Goal: Task Accomplishment & Management: Manage account settings

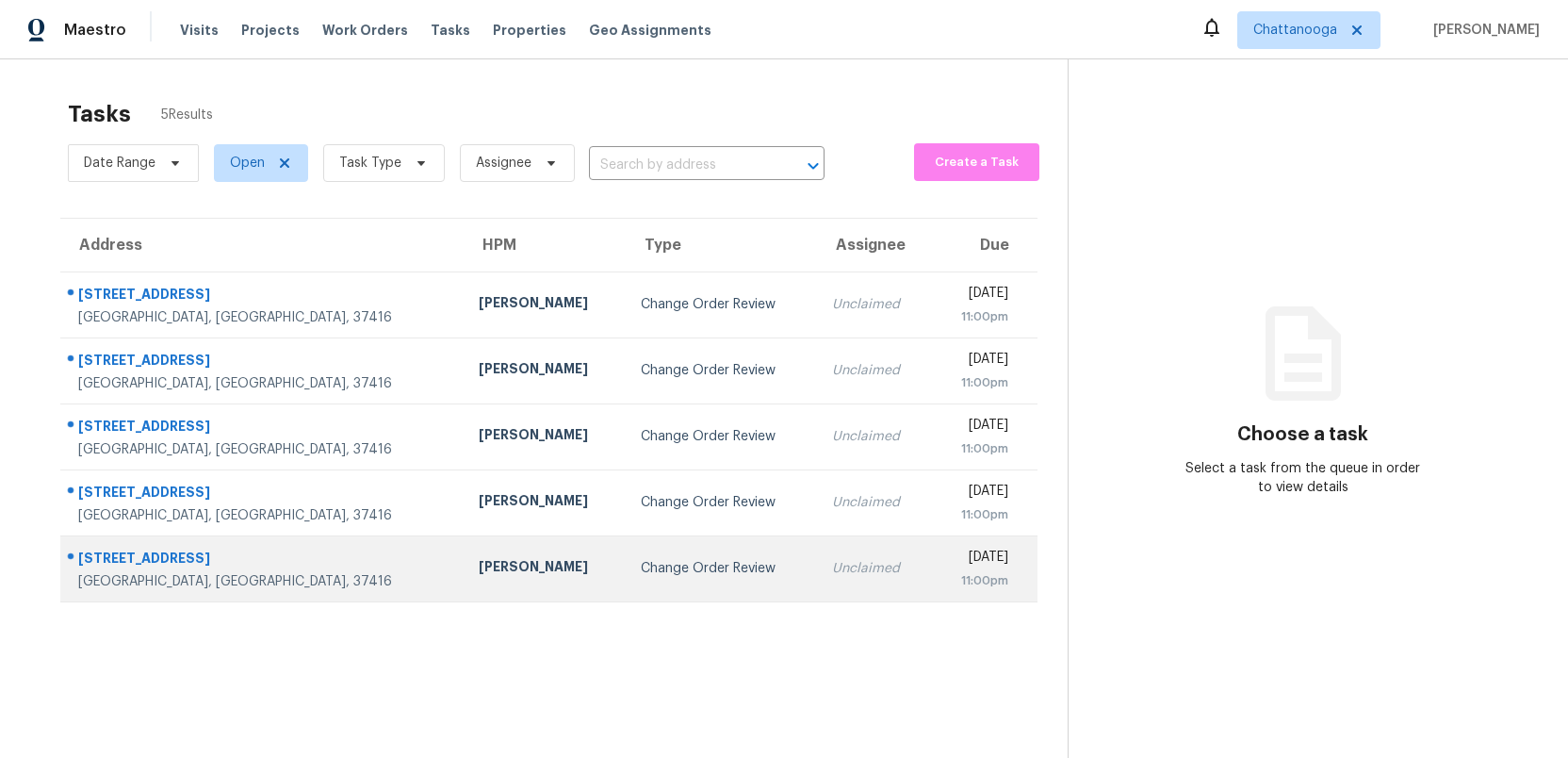
click at [641, 570] on div "Change Order Review" at bounding box center [721, 568] width 161 height 19
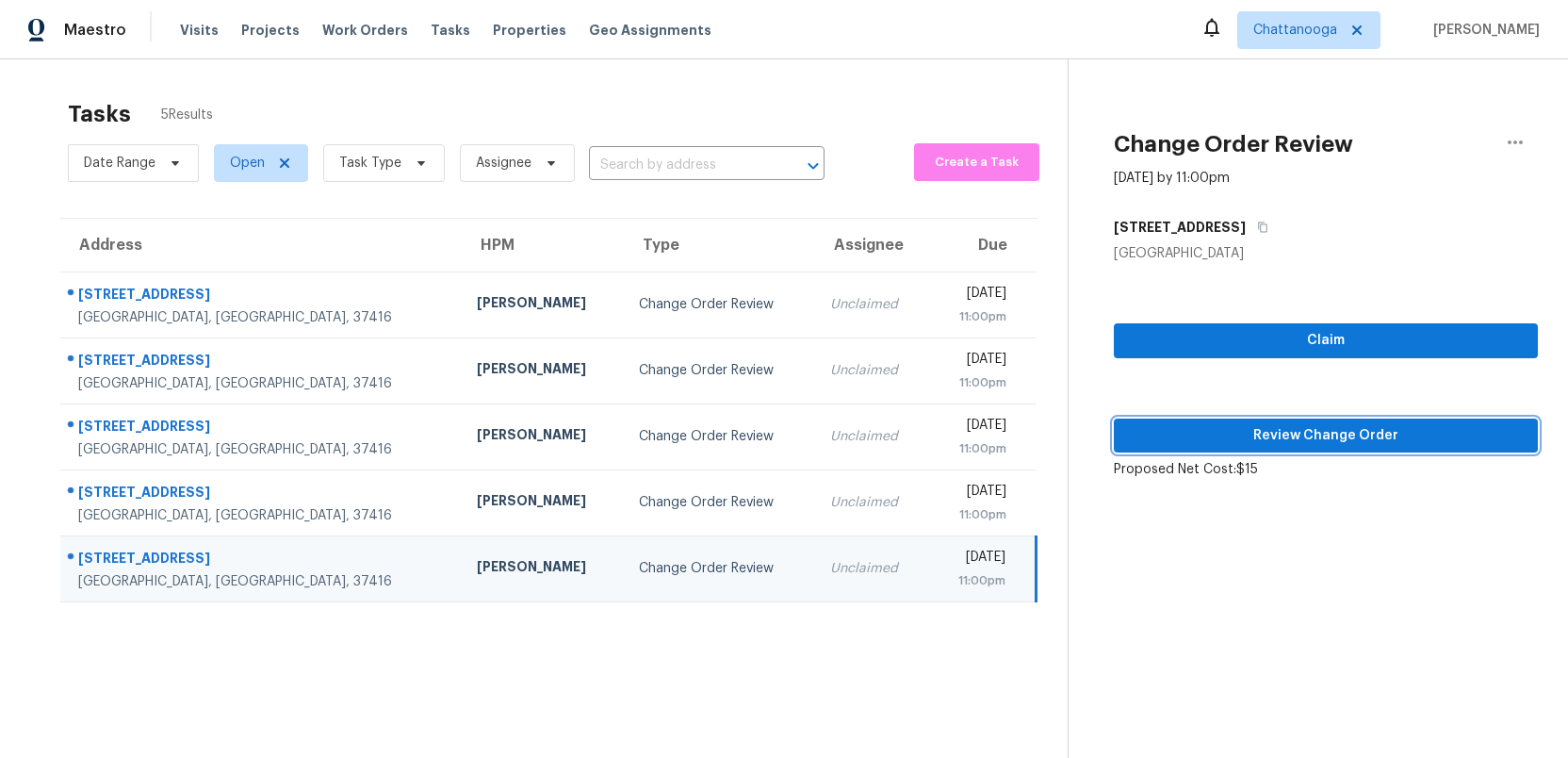
click at [1302, 442] on span "Review Change Order" at bounding box center [1325, 436] width 394 height 24
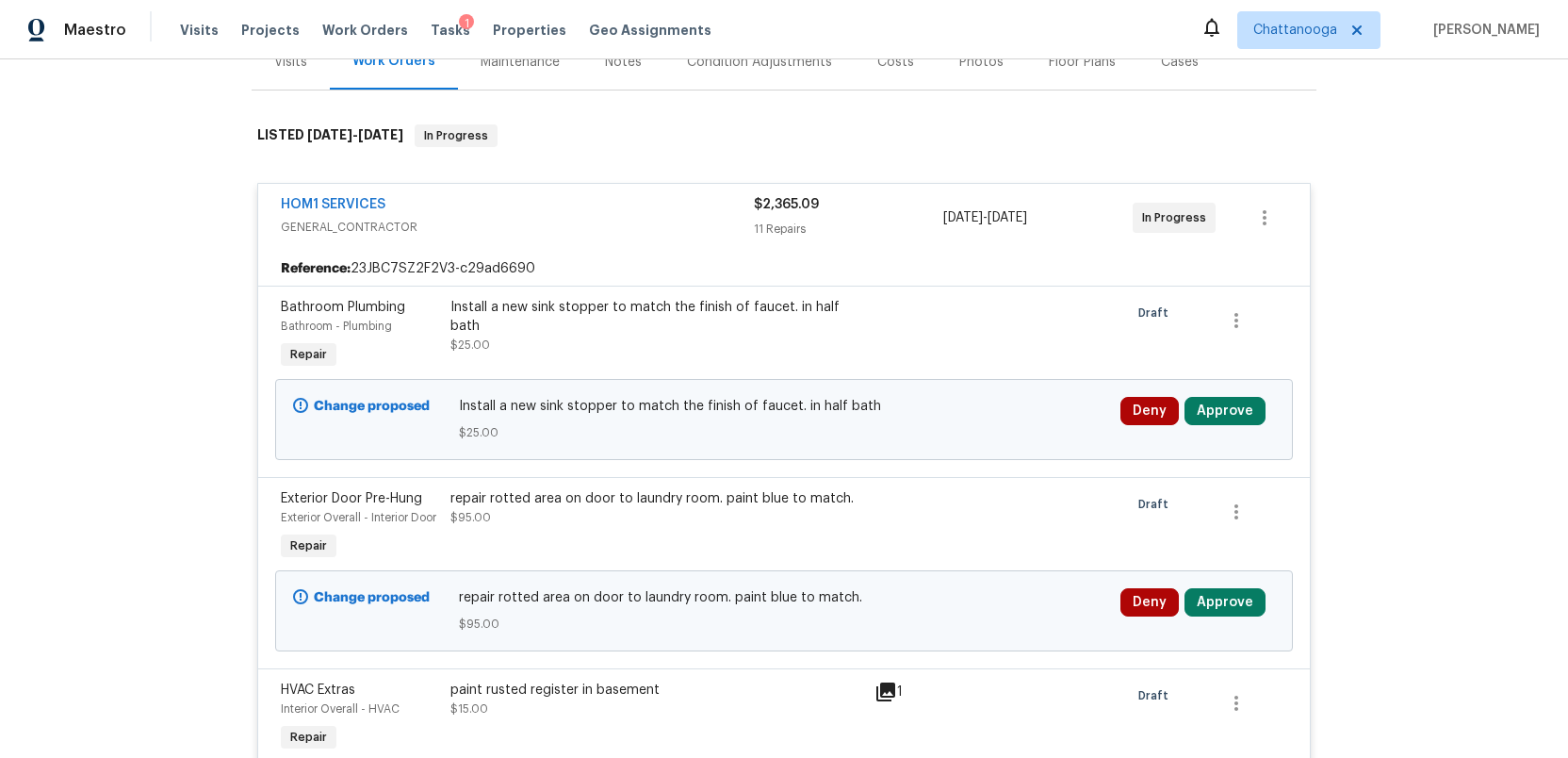
scroll to position [253, 0]
click at [1218, 409] on button "Approve" at bounding box center [1224, 410] width 81 height 29
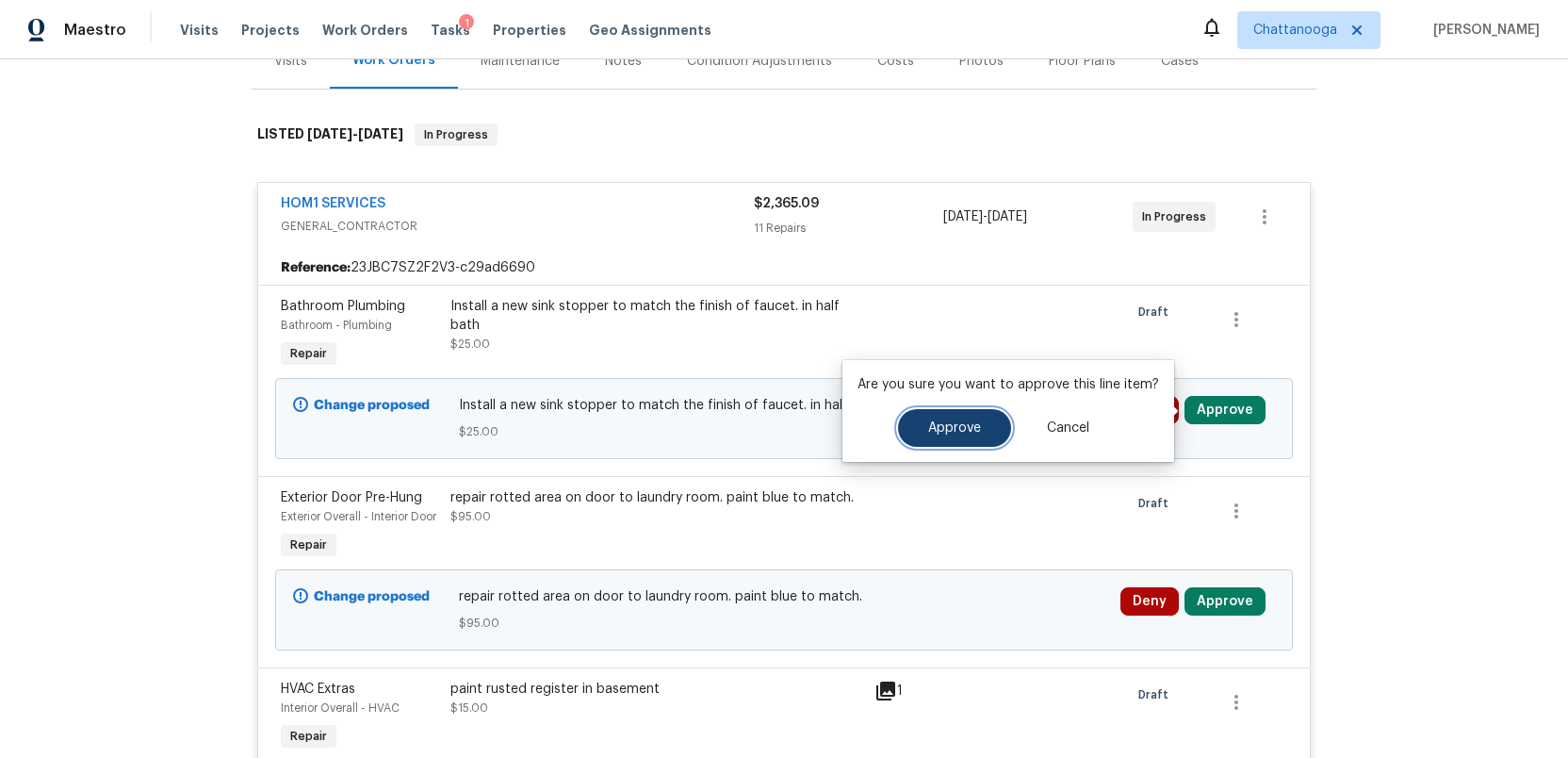
click at [943, 430] on span "Approve" at bounding box center [954, 428] width 53 height 14
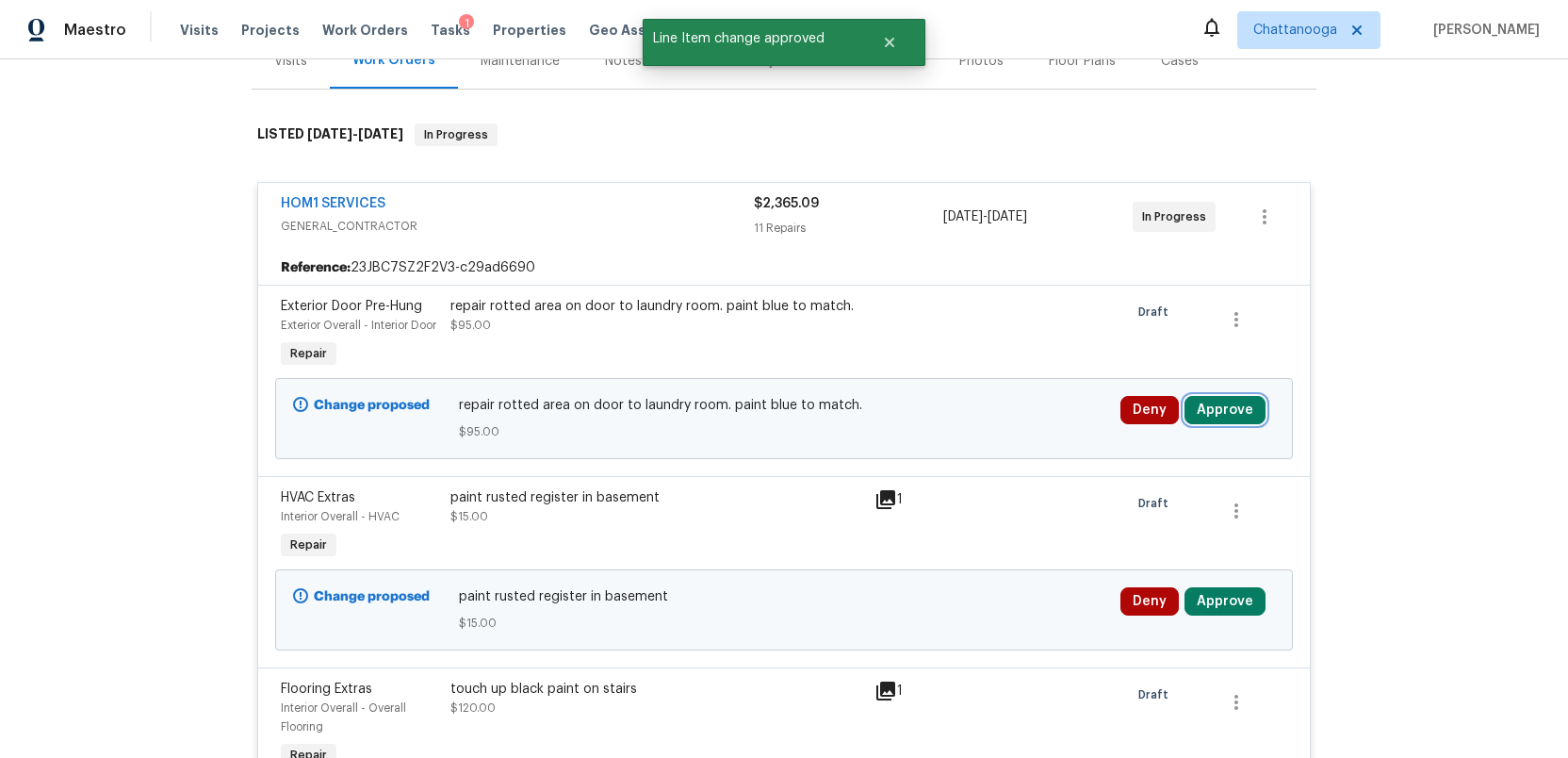
click at [1230, 425] on button "Approve" at bounding box center [1224, 410] width 81 height 29
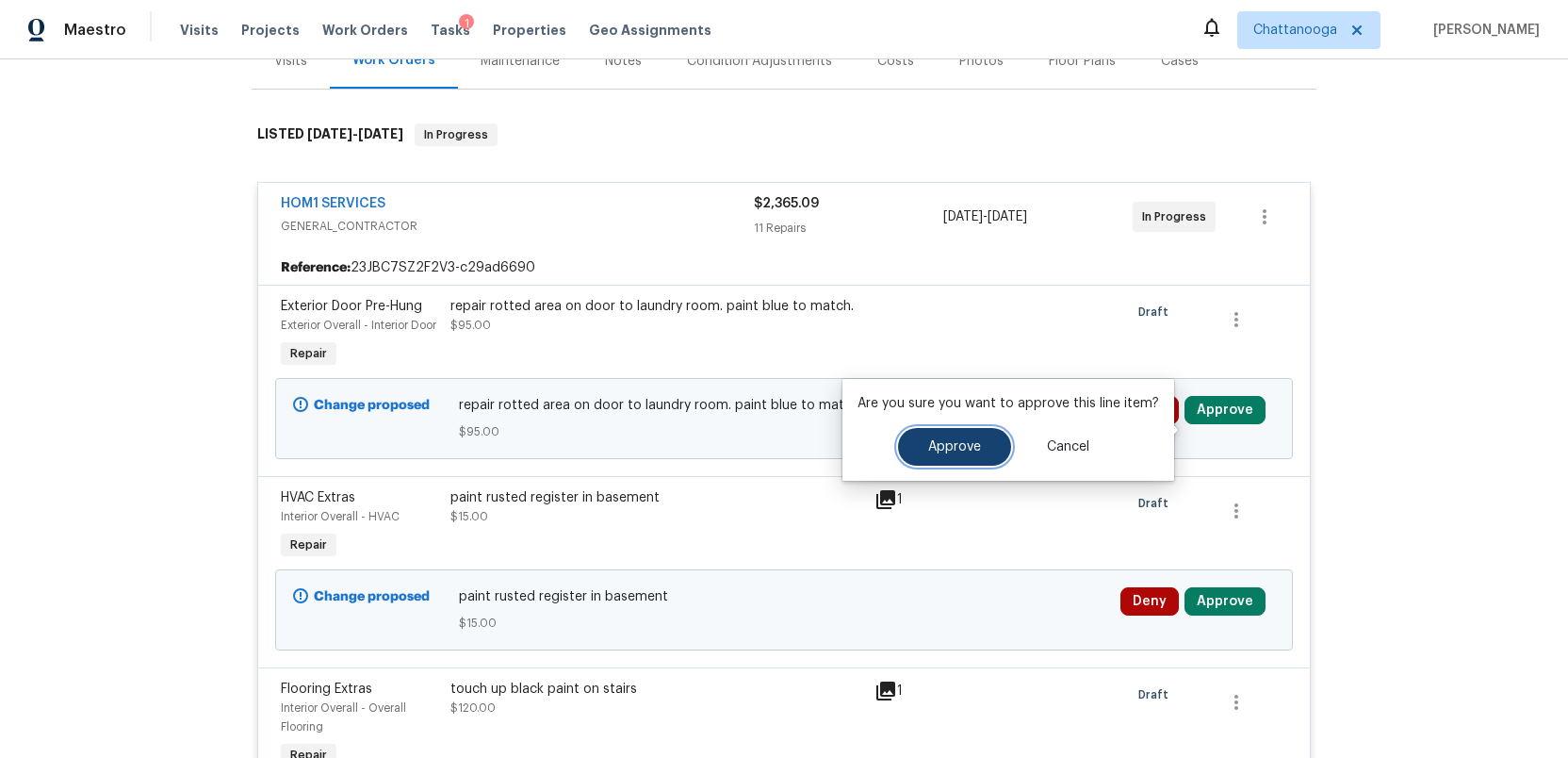
click at [939, 451] on span "Approve" at bounding box center [954, 447] width 53 height 14
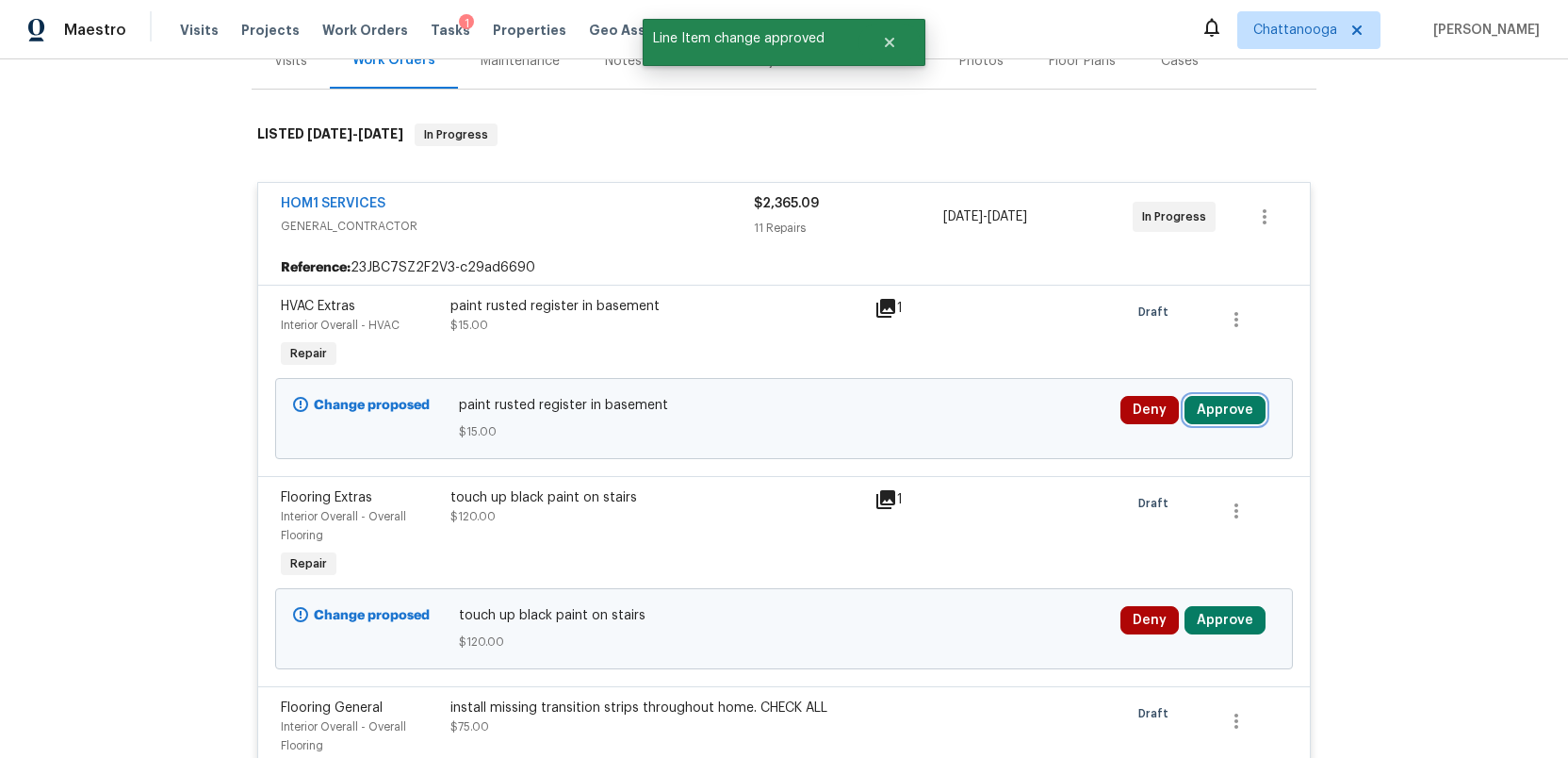
click at [1210, 410] on button "Approve" at bounding box center [1224, 410] width 81 height 29
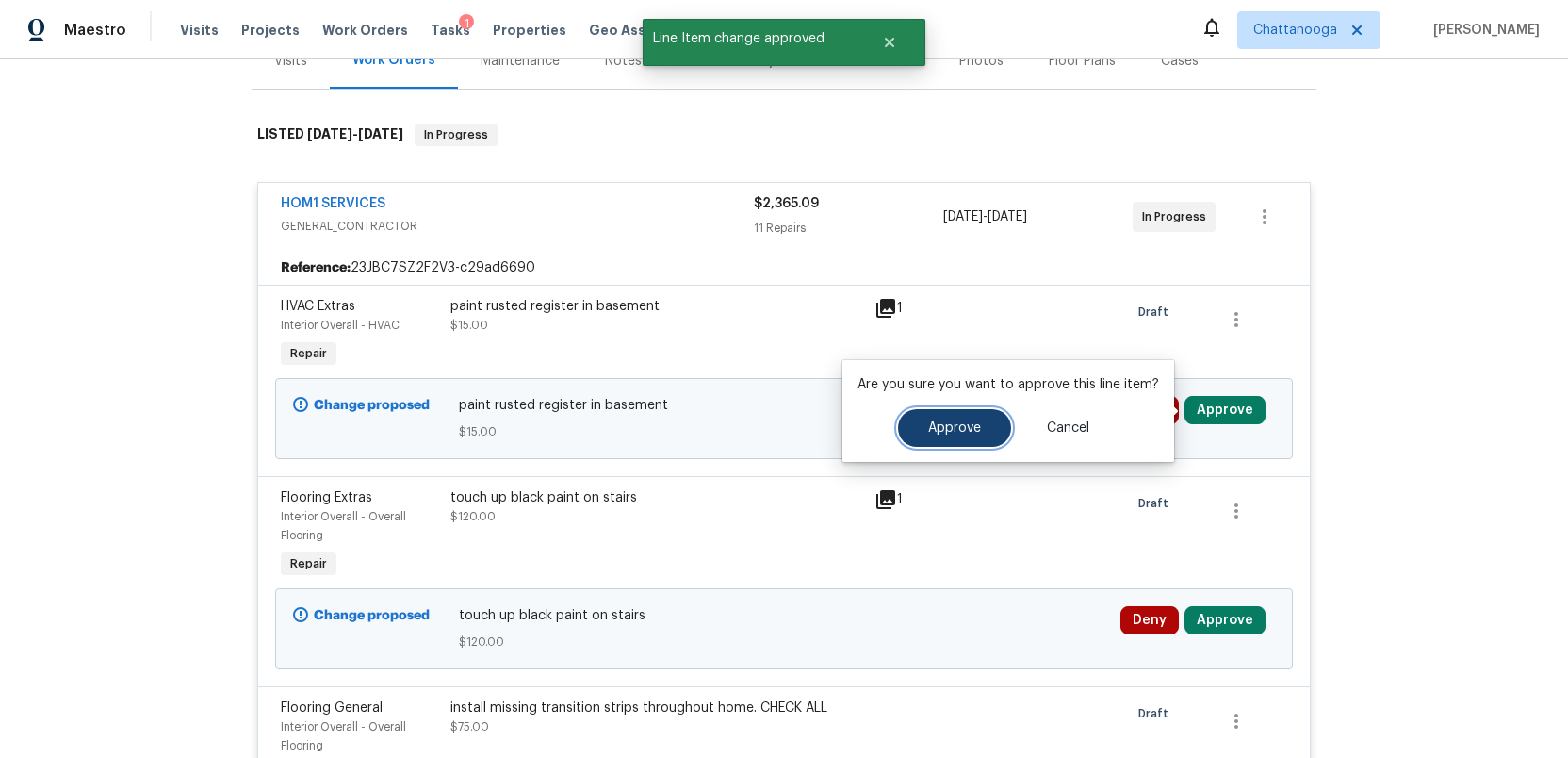
click at [923, 430] on button "Approve" at bounding box center [954, 427] width 113 height 37
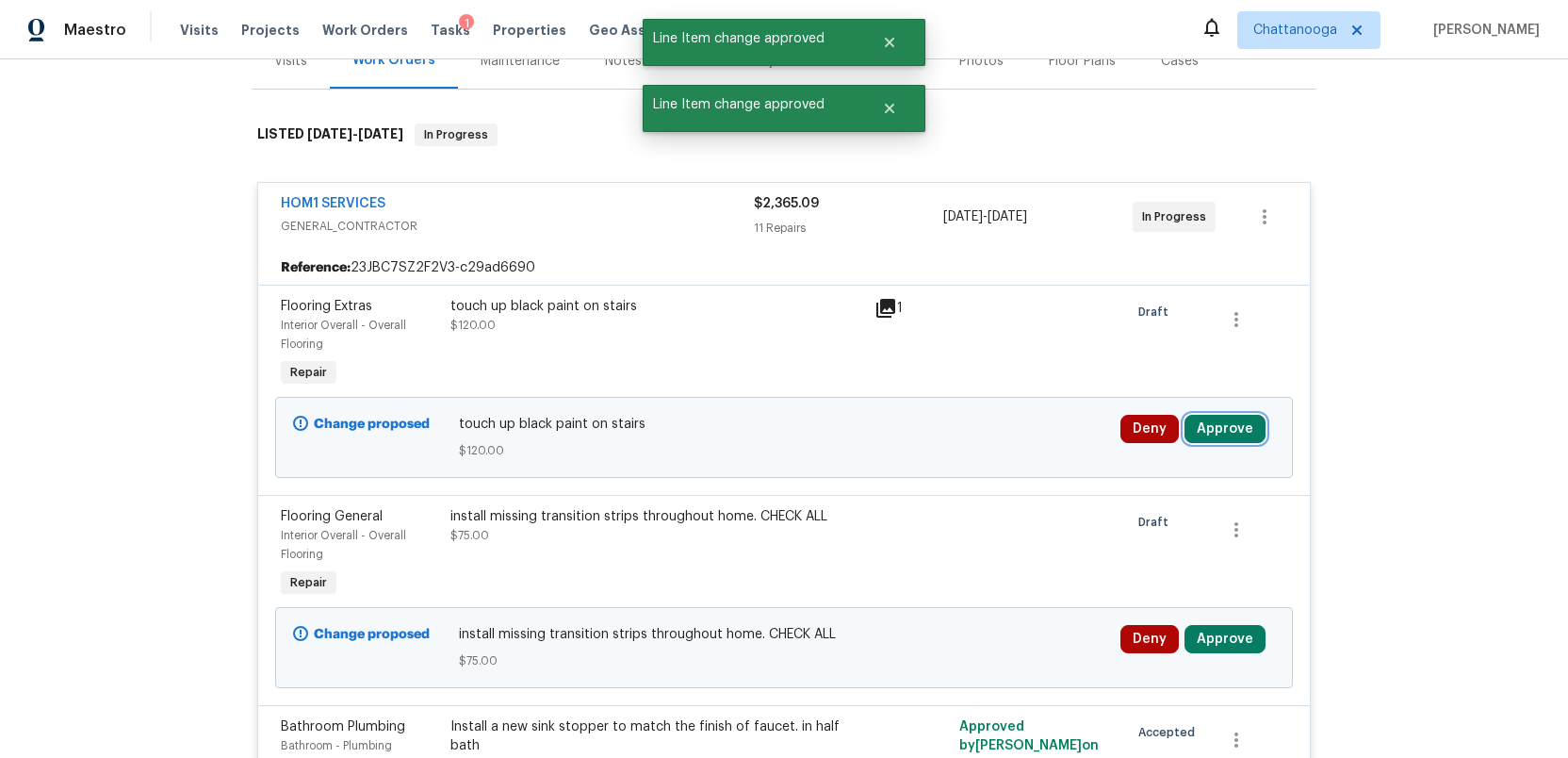
click at [1238, 429] on button "Approve" at bounding box center [1224, 429] width 81 height 29
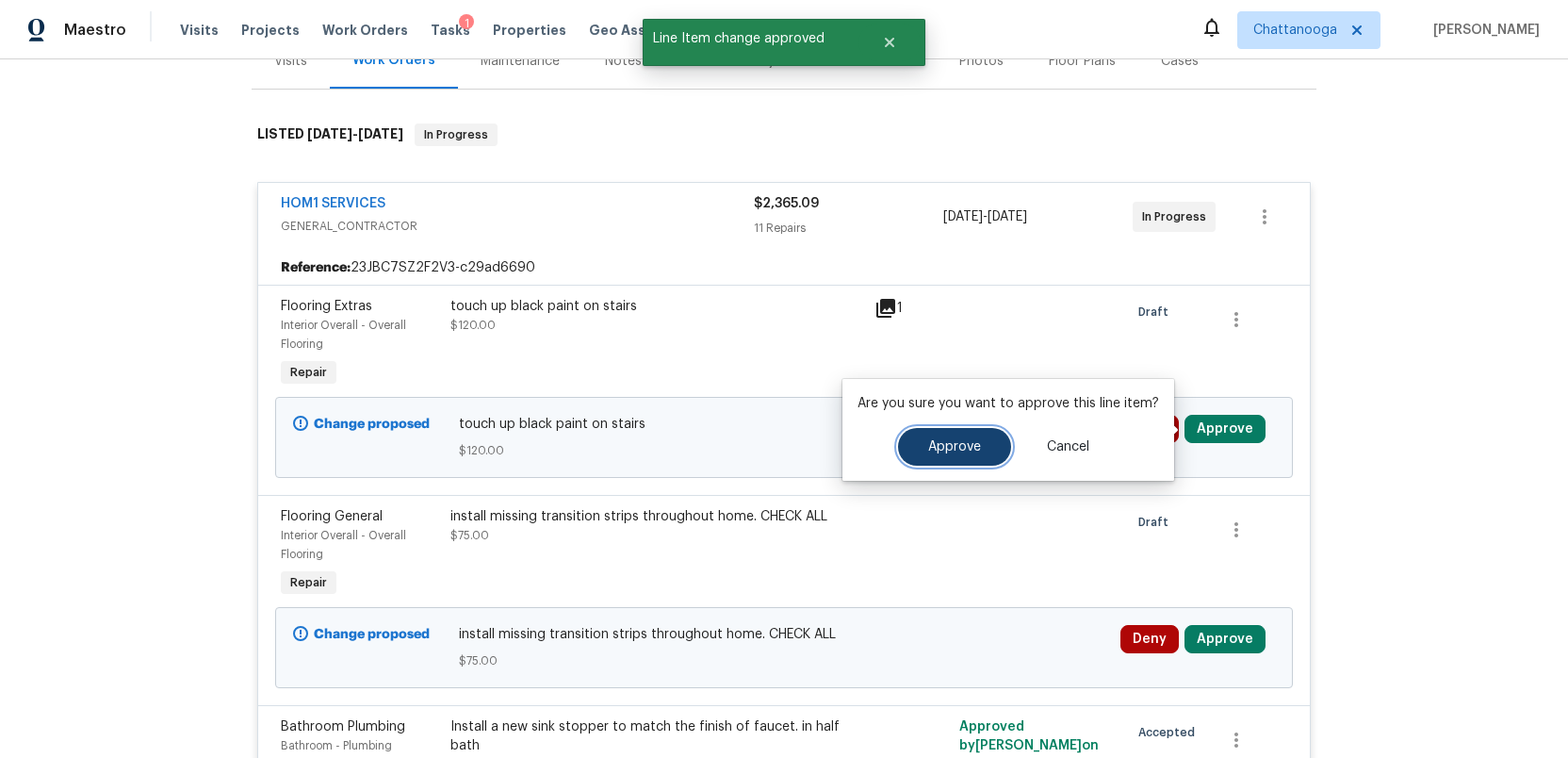
click at [947, 442] on span "Approve" at bounding box center [954, 447] width 53 height 14
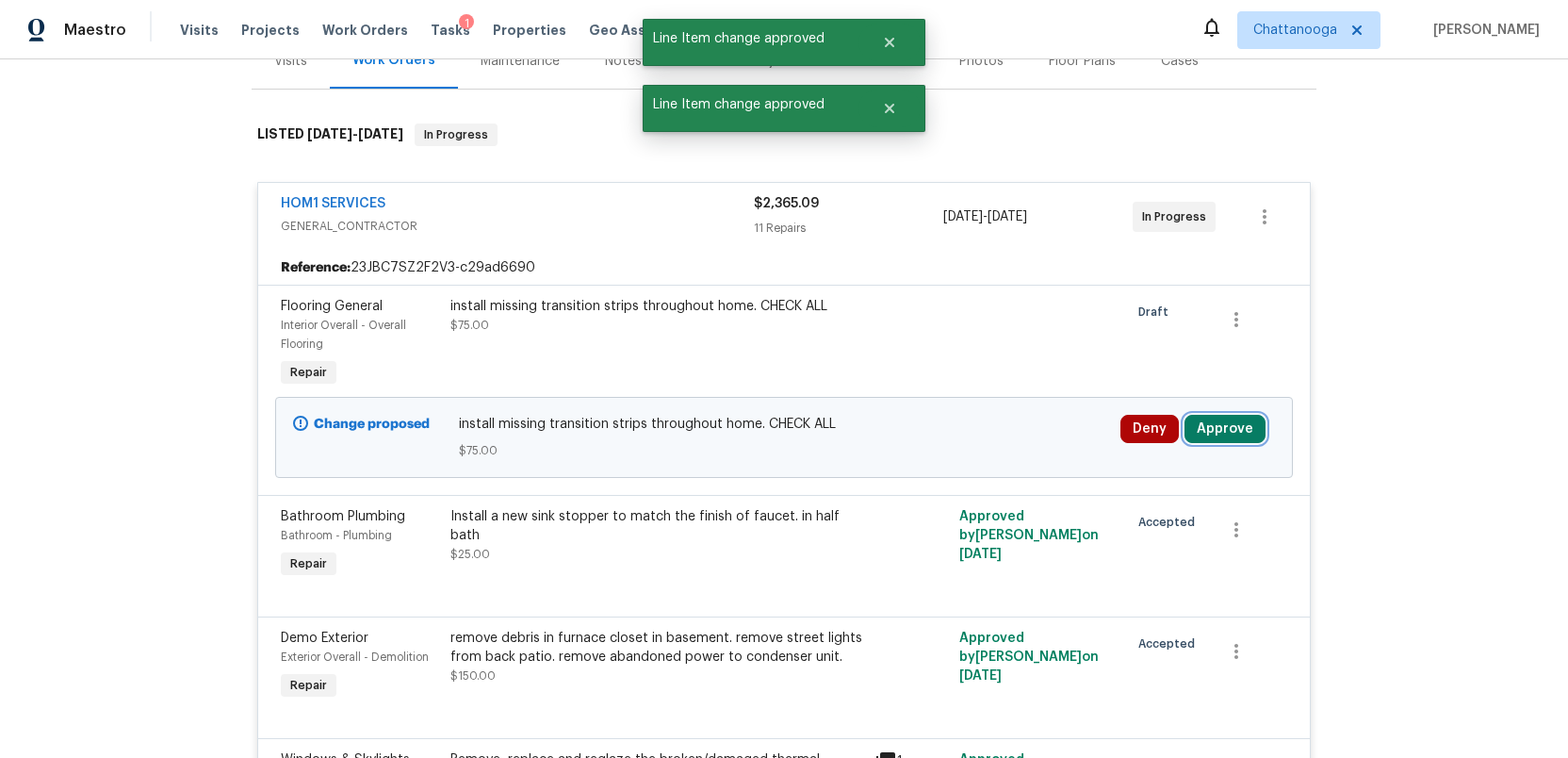
click at [1215, 434] on button "Approve" at bounding box center [1224, 429] width 81 height 29
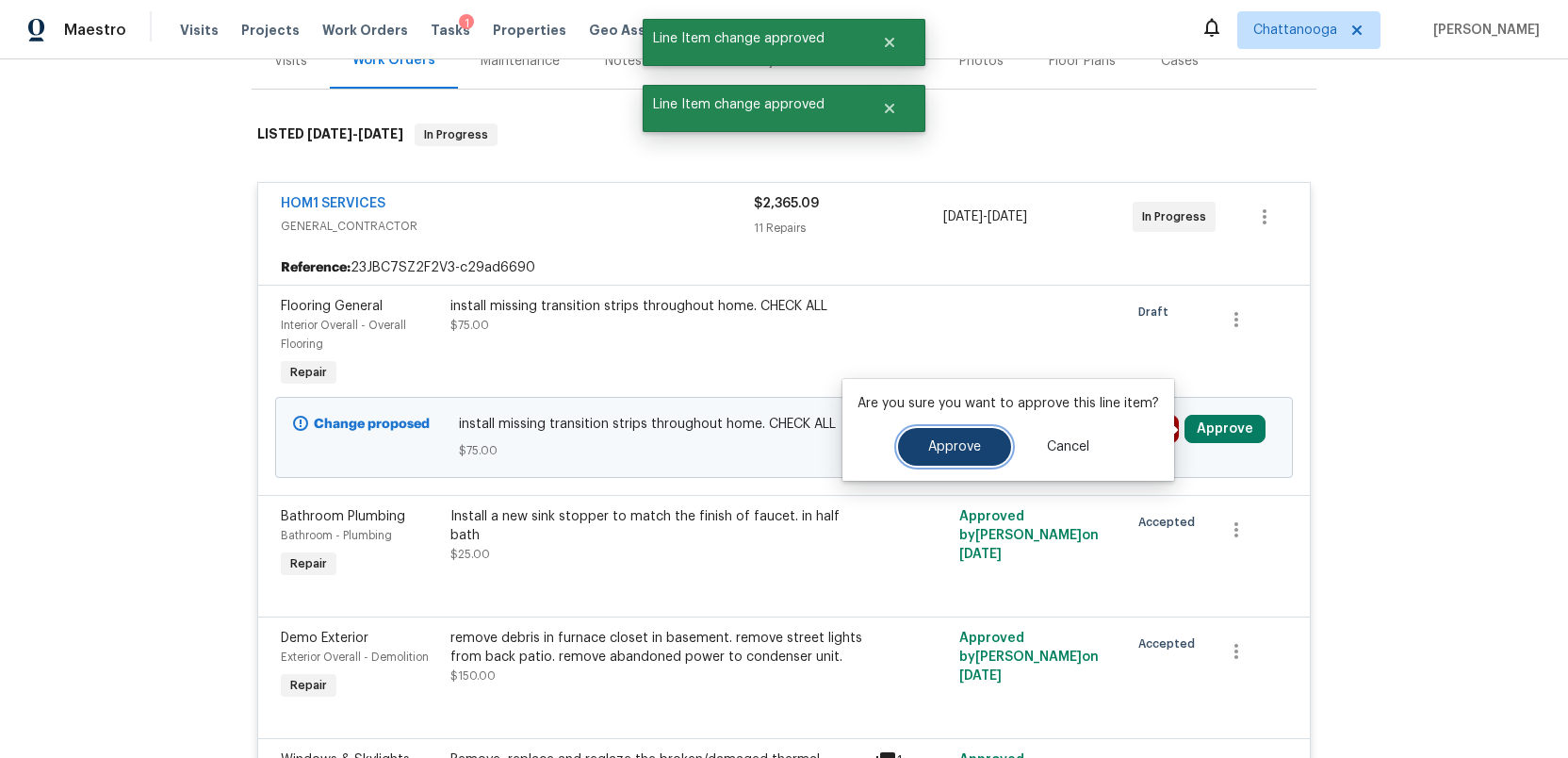
click at [921, 455] on button "Approve" at bounding box center [954, 447] width 113 height 37
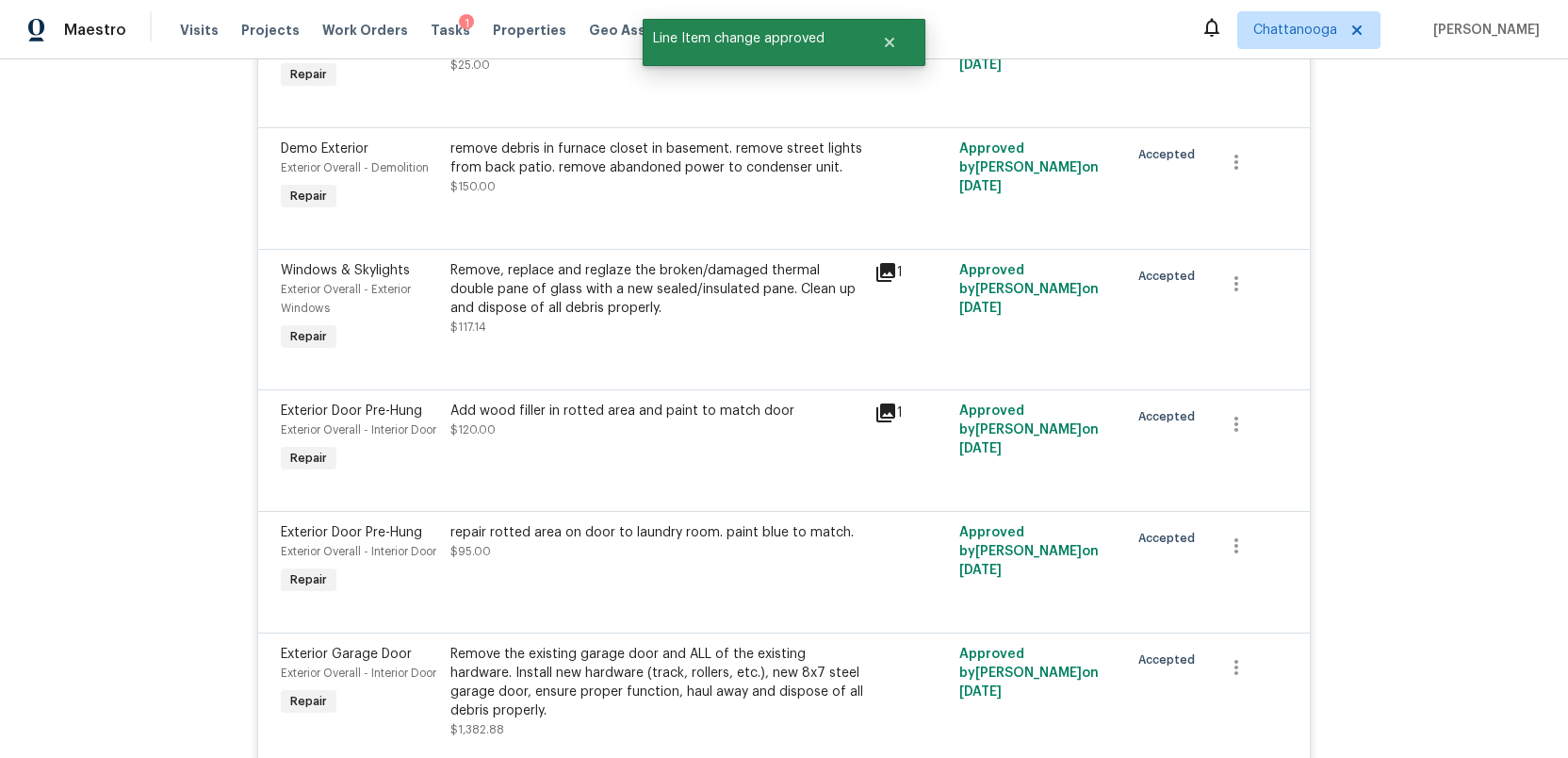
scroll to position [0, 0]
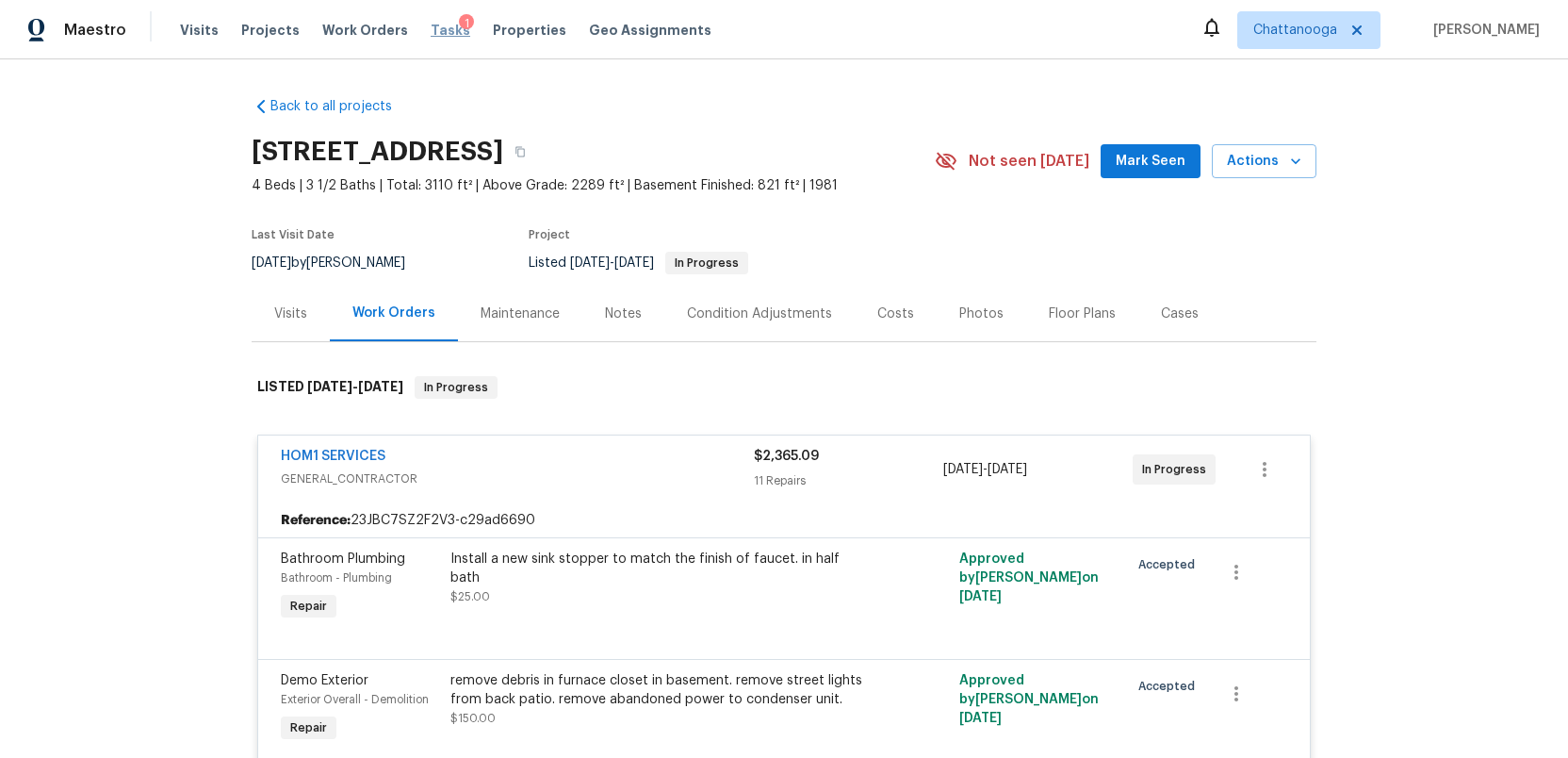
click at [430, 29] on span "Tasks" at bounding box center [449, 31] width 39 height 13
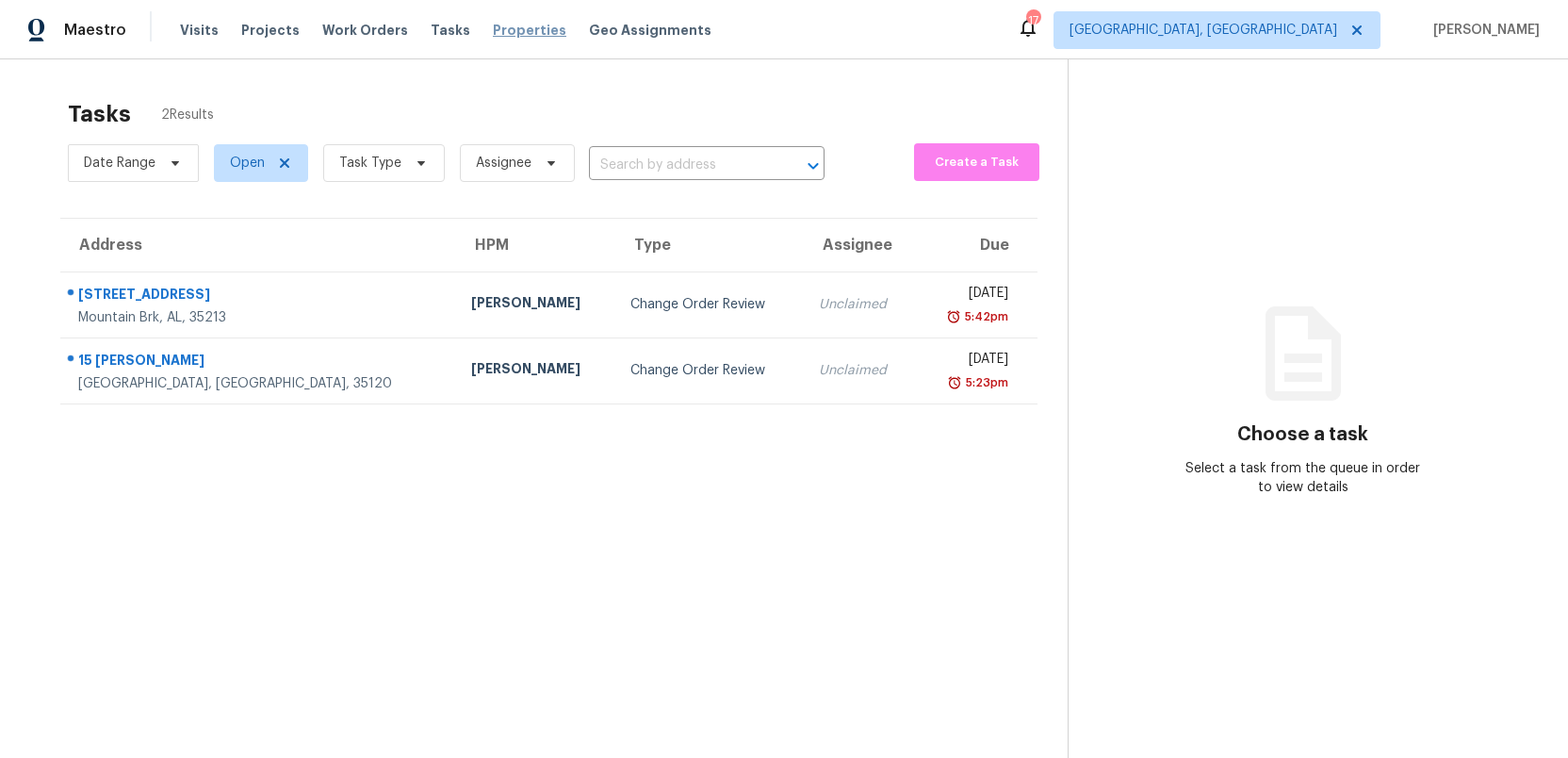
click at [492, 33] on span "Properties" at bounding box center [529, 31] width 74 height 19
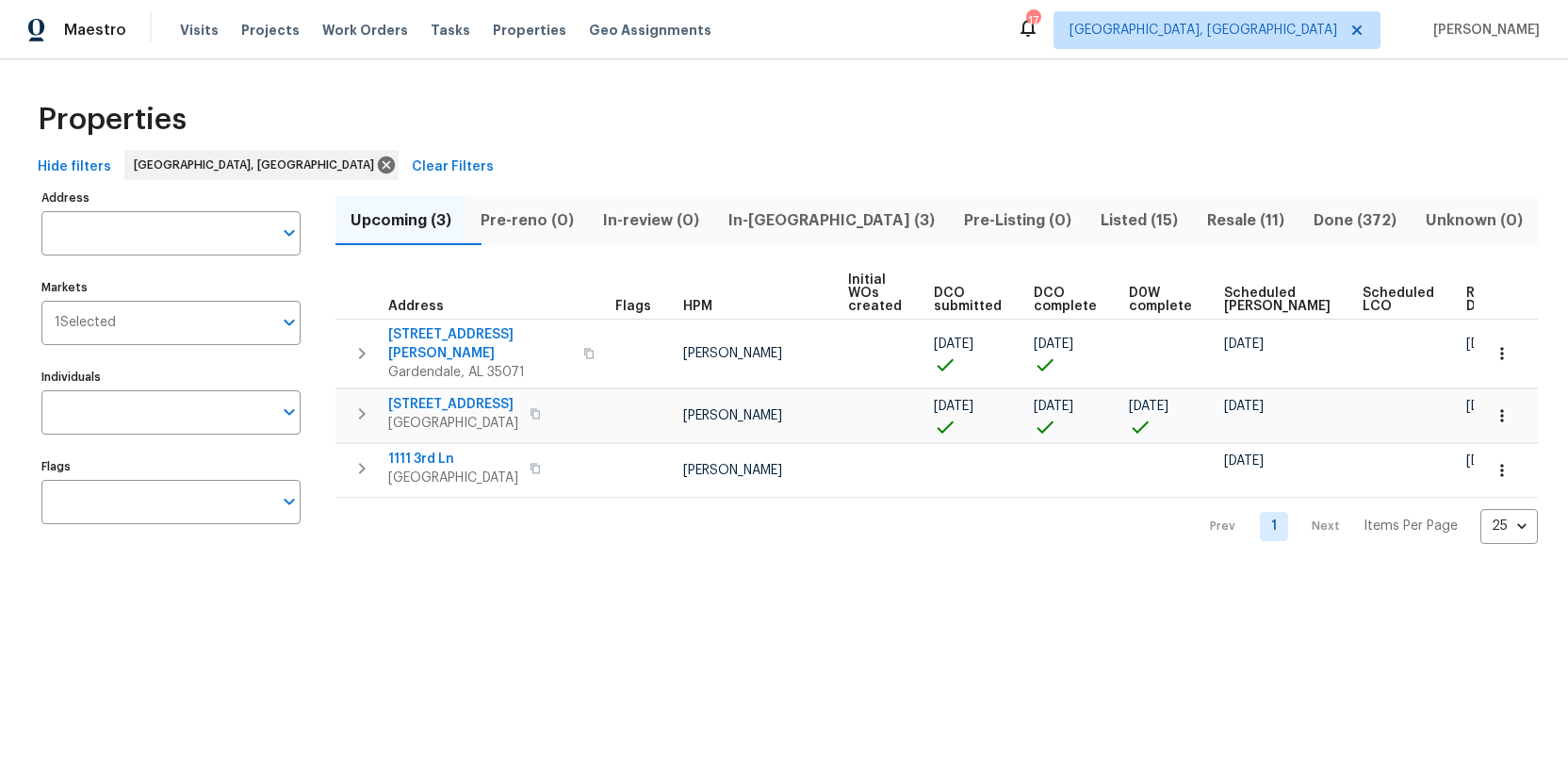
click at [1098, 220] on span "Listed (15)" at bounding box center [1140, 220] width 84 height 27
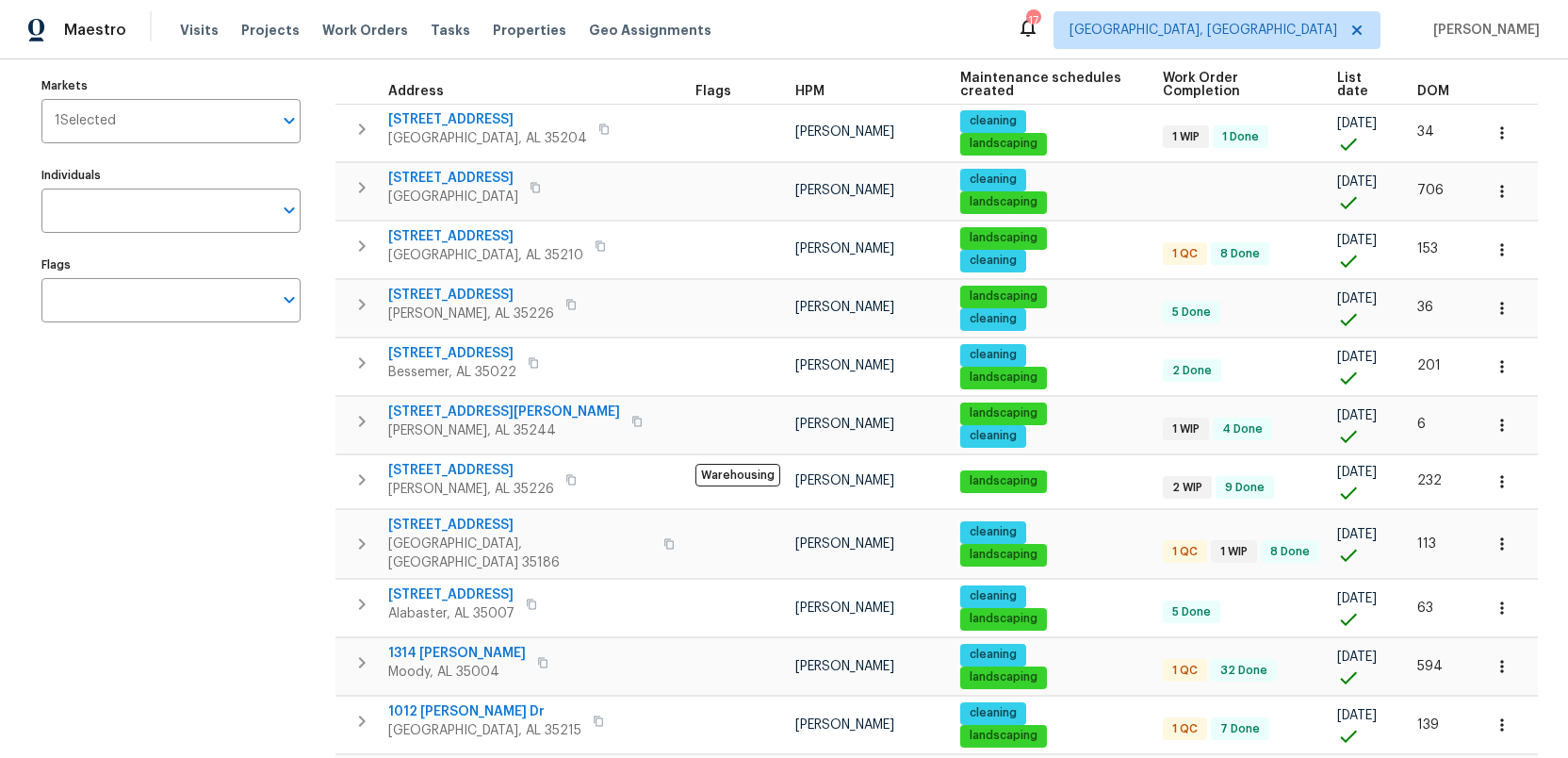
scroll to position [192, 0]
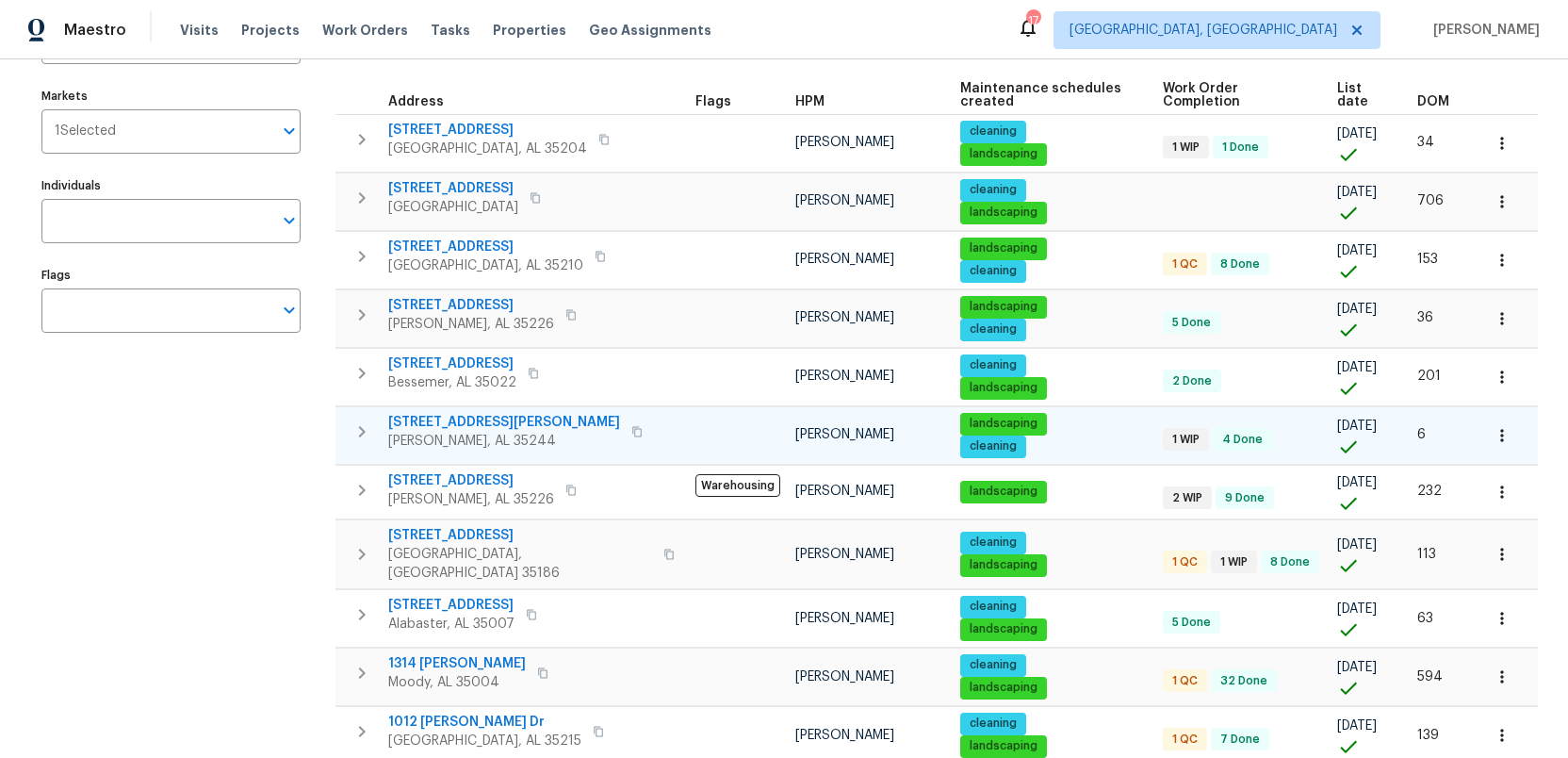
click at [447, 413] on span "413 Russet Hill Rd" at bounding box center [504, 423] width 232 height 19
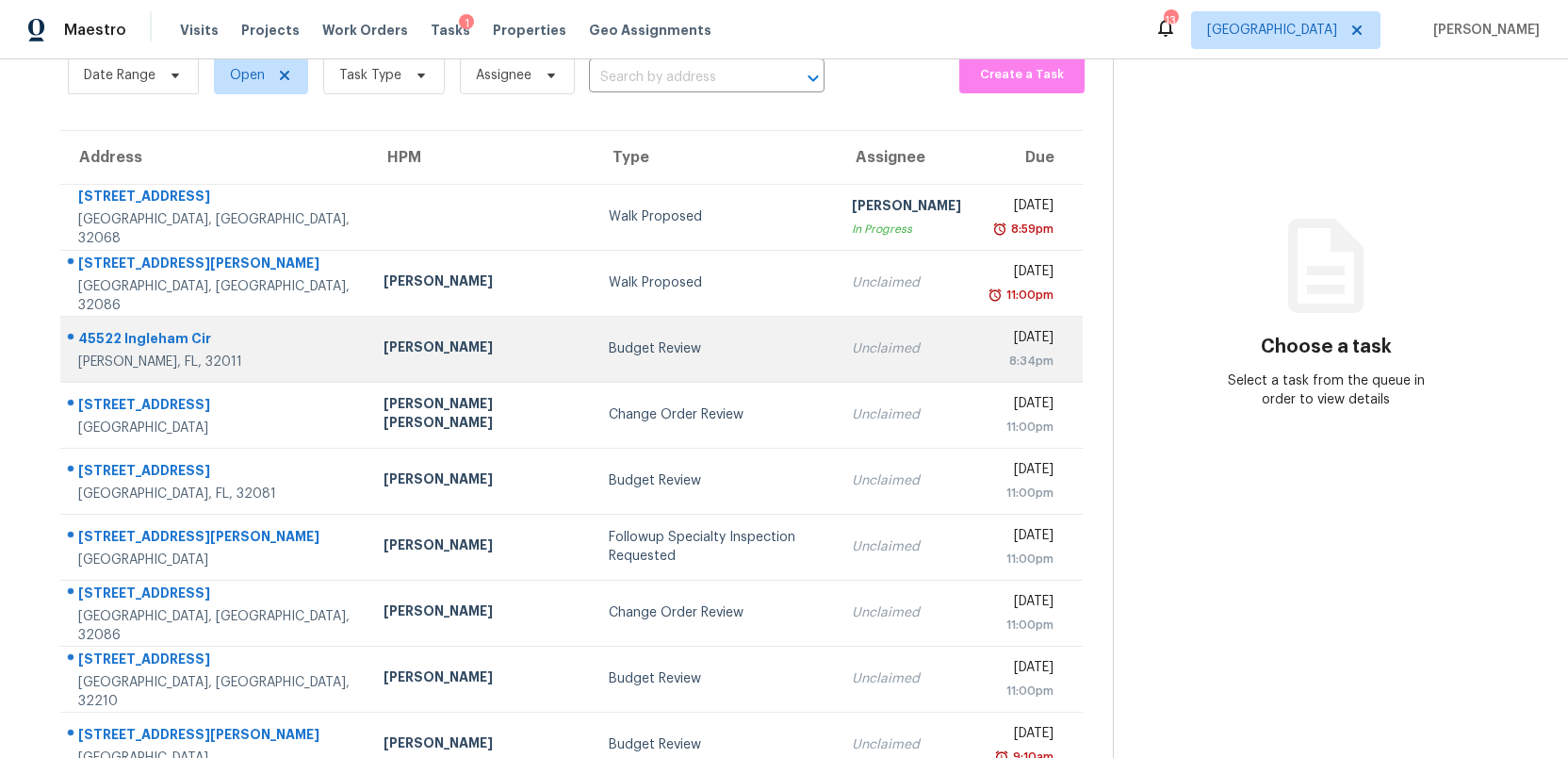
scroll to position [123, 0]
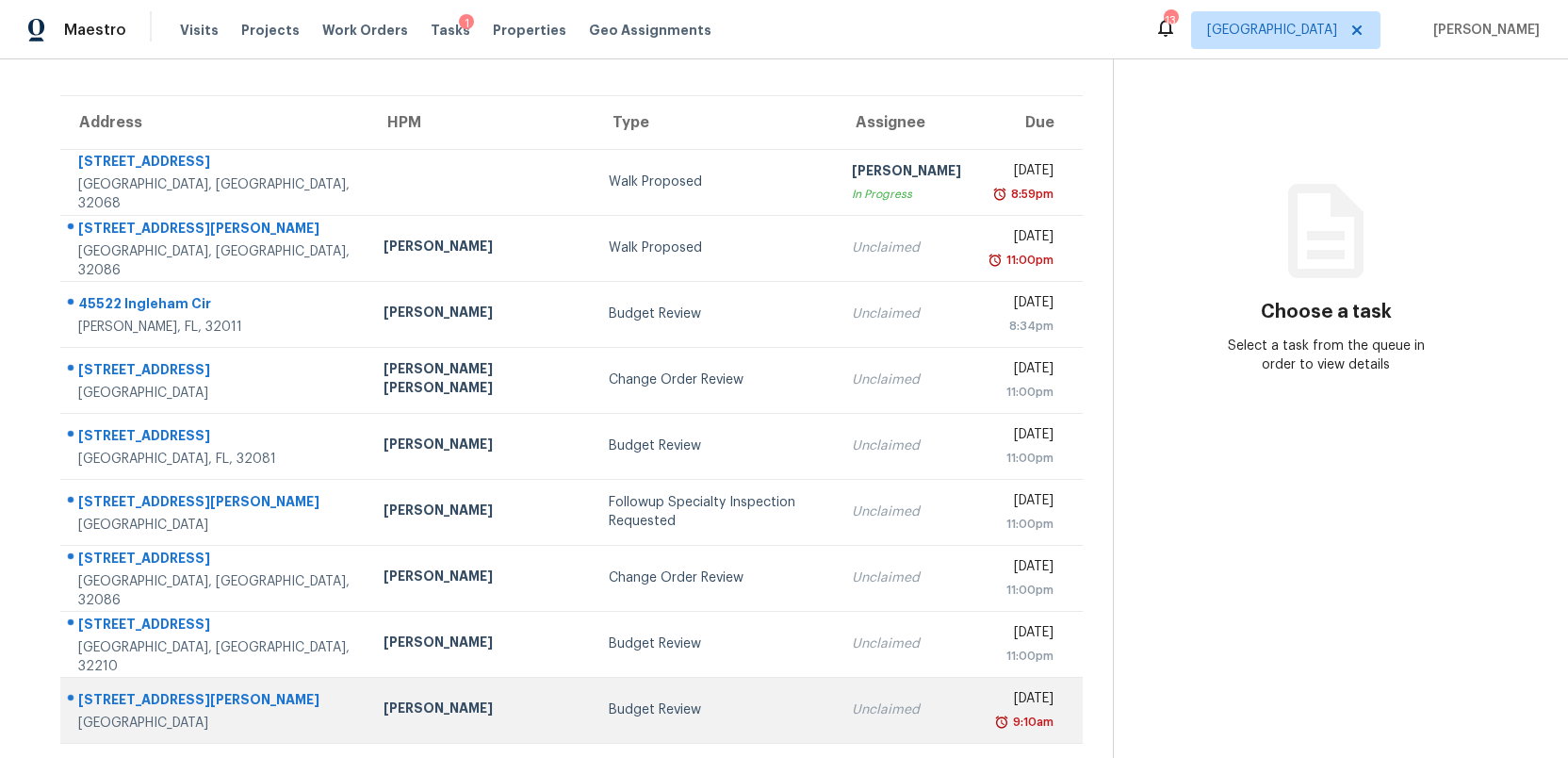
click at [608, 718] on div "Budget Review" at bounding box center [715, 710] width 213 height 19
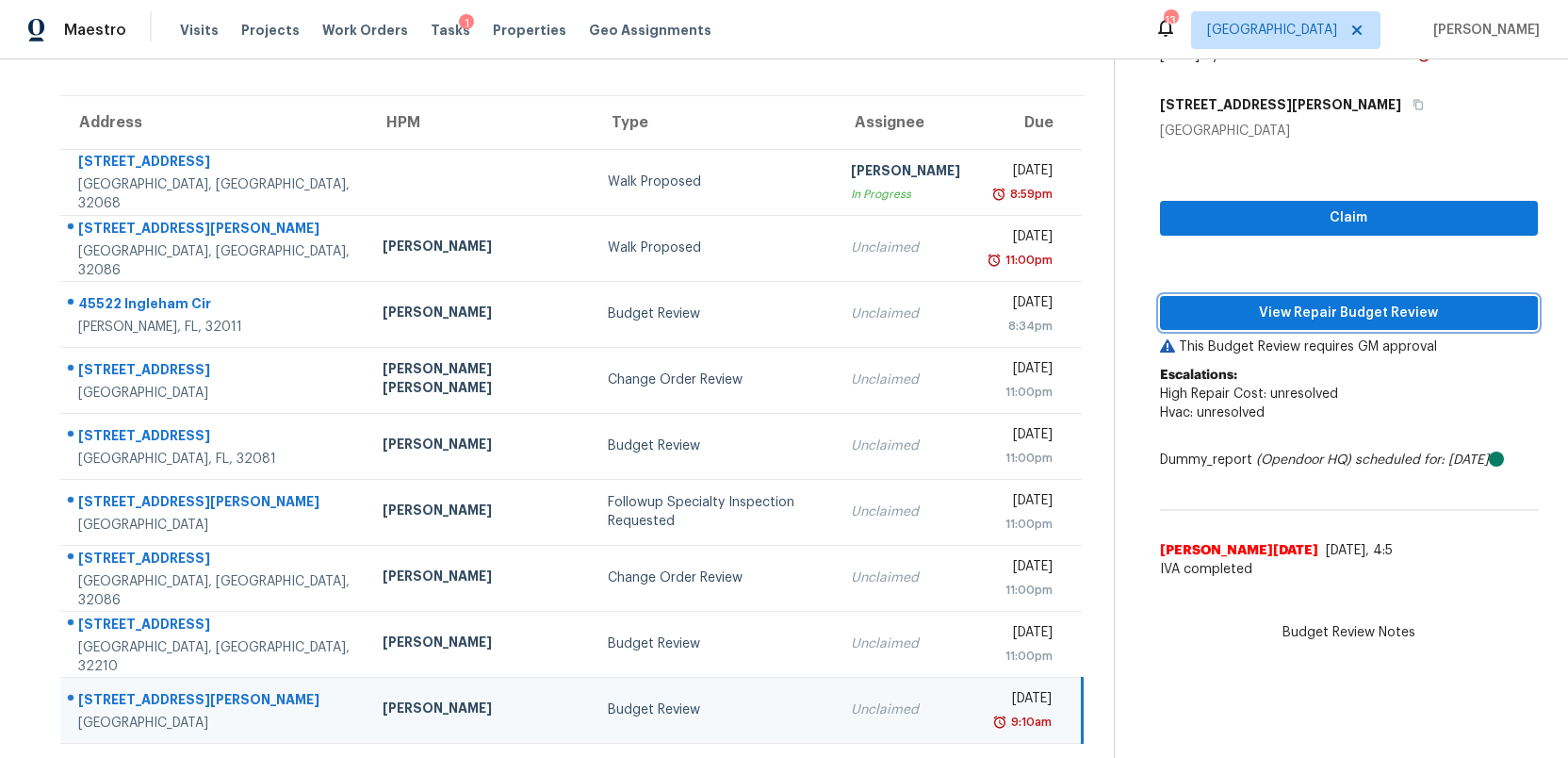
click at [1302, 314] on span "View Repair Budget Review" at bounding box center [1349, 313] width 348 height 24
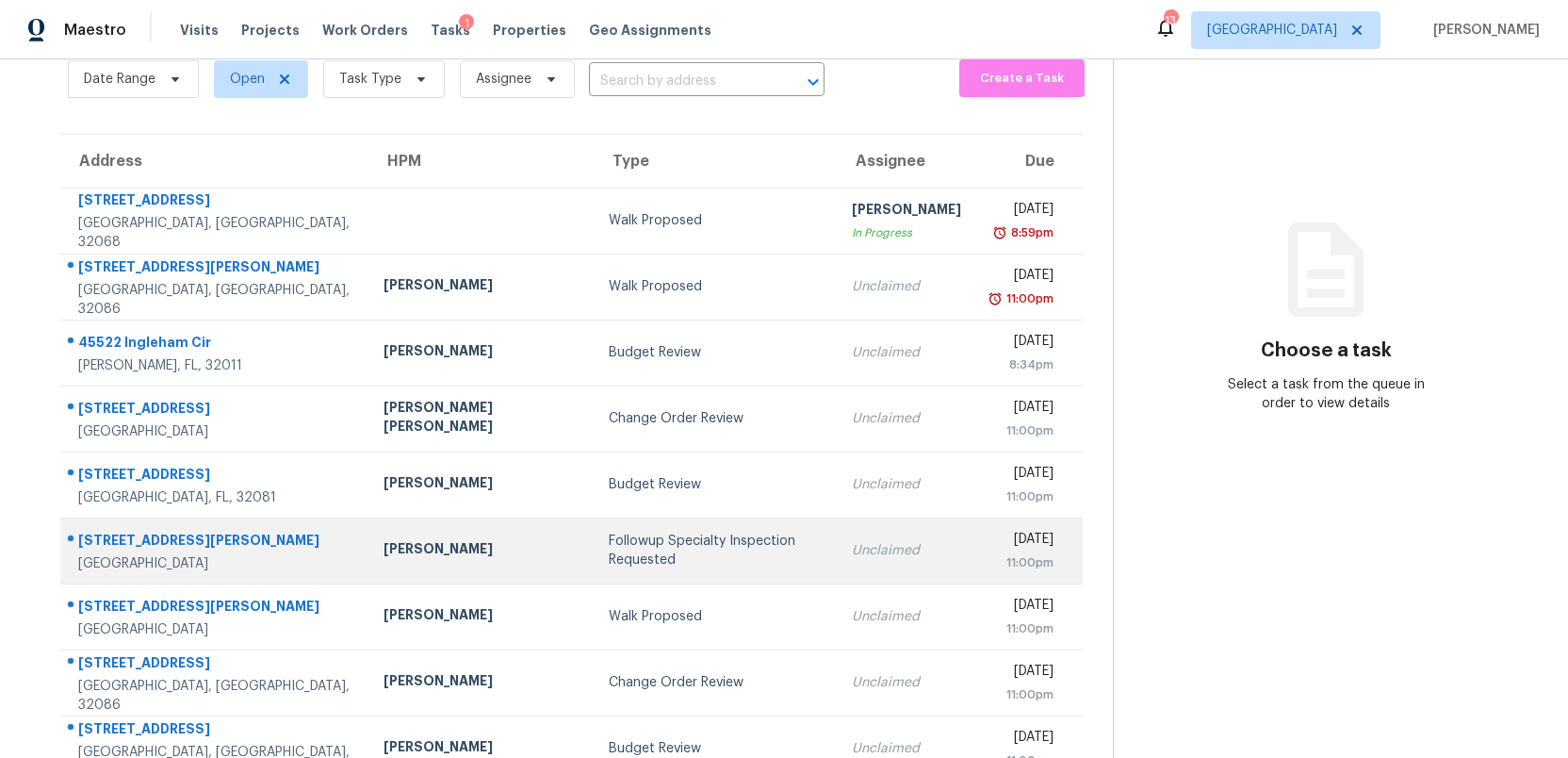
scroll to position [123, 0]
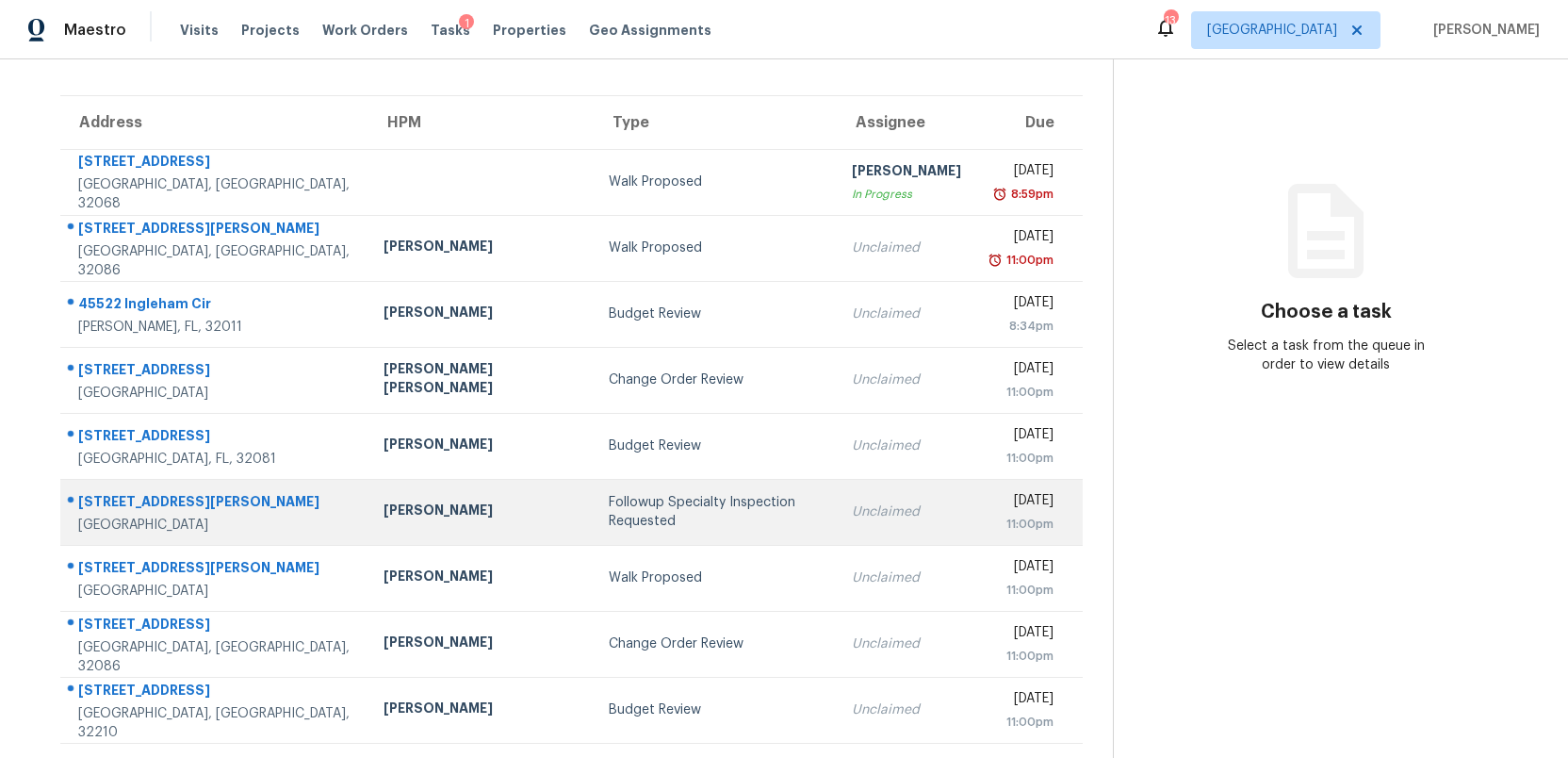
click at [435, 511] on td "[PERSON_NAME]" at bounding box center [481, 512] width 225 height 66
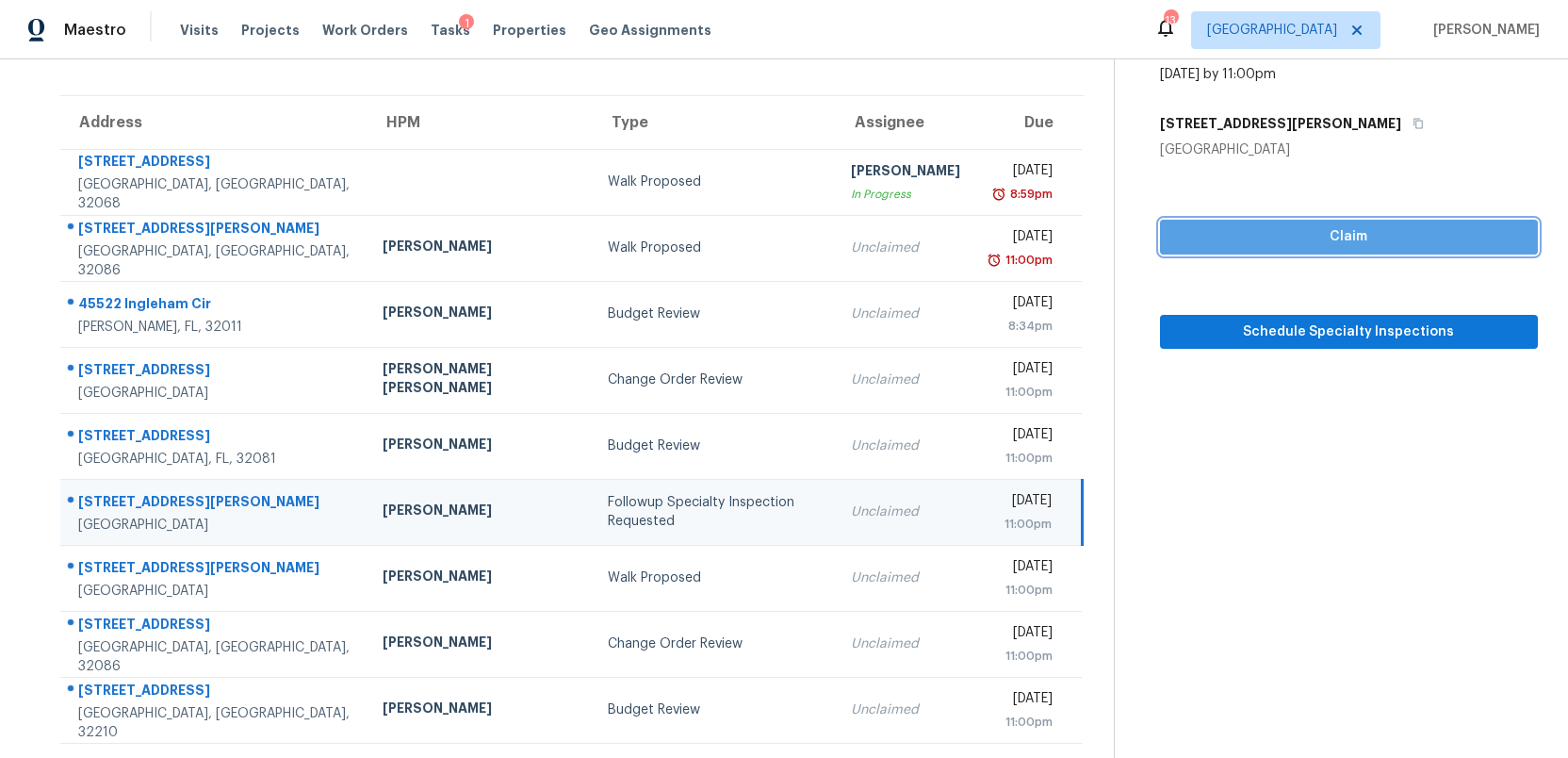
click at [1309, 238] on span "Claim" at bounding box center [1349, 237] width 348 height 24
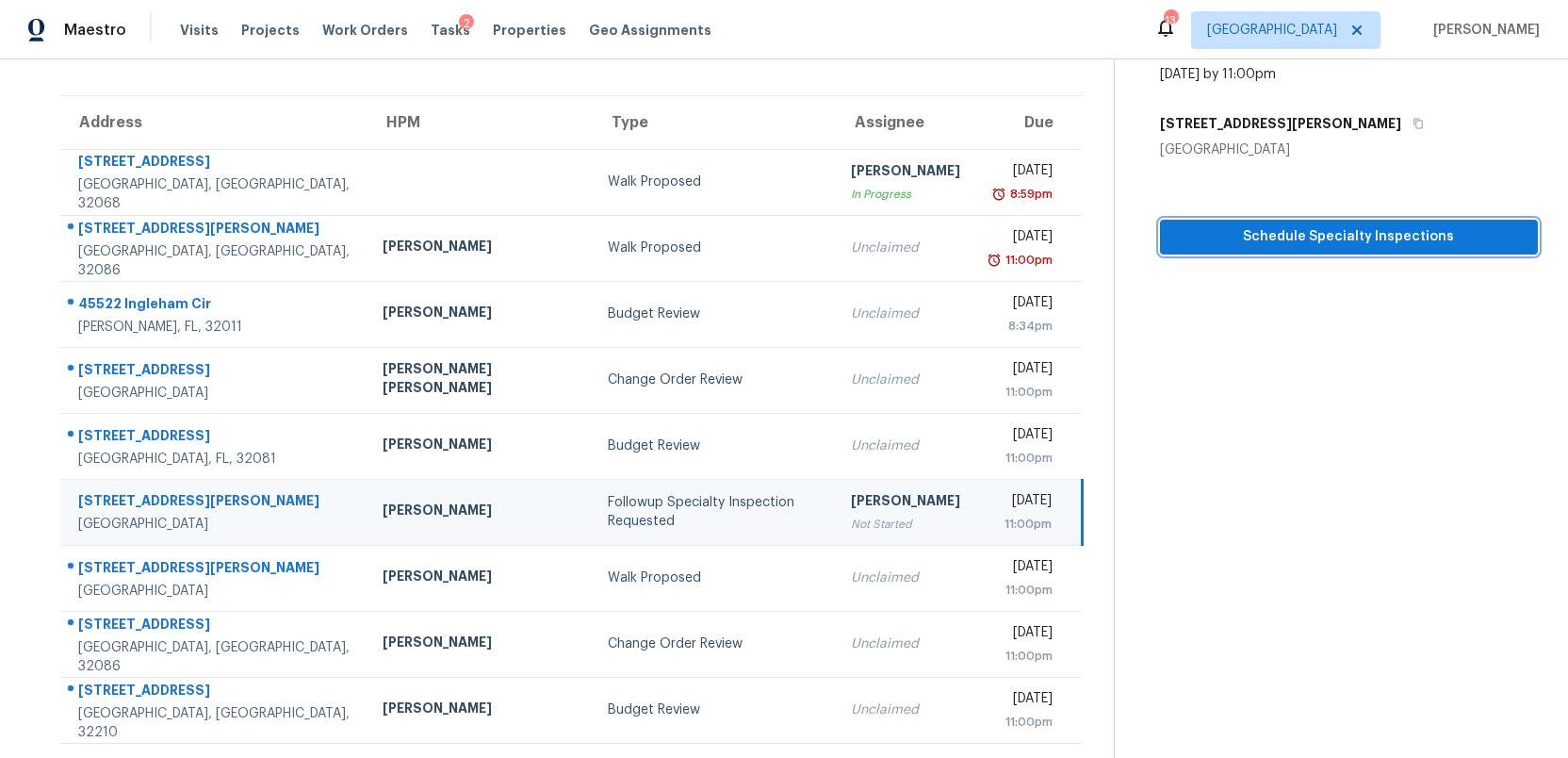
click at [1309, 238] on span "Schedule Specialty Inspections" at bounding box center [1349, 237] width 348 height 24
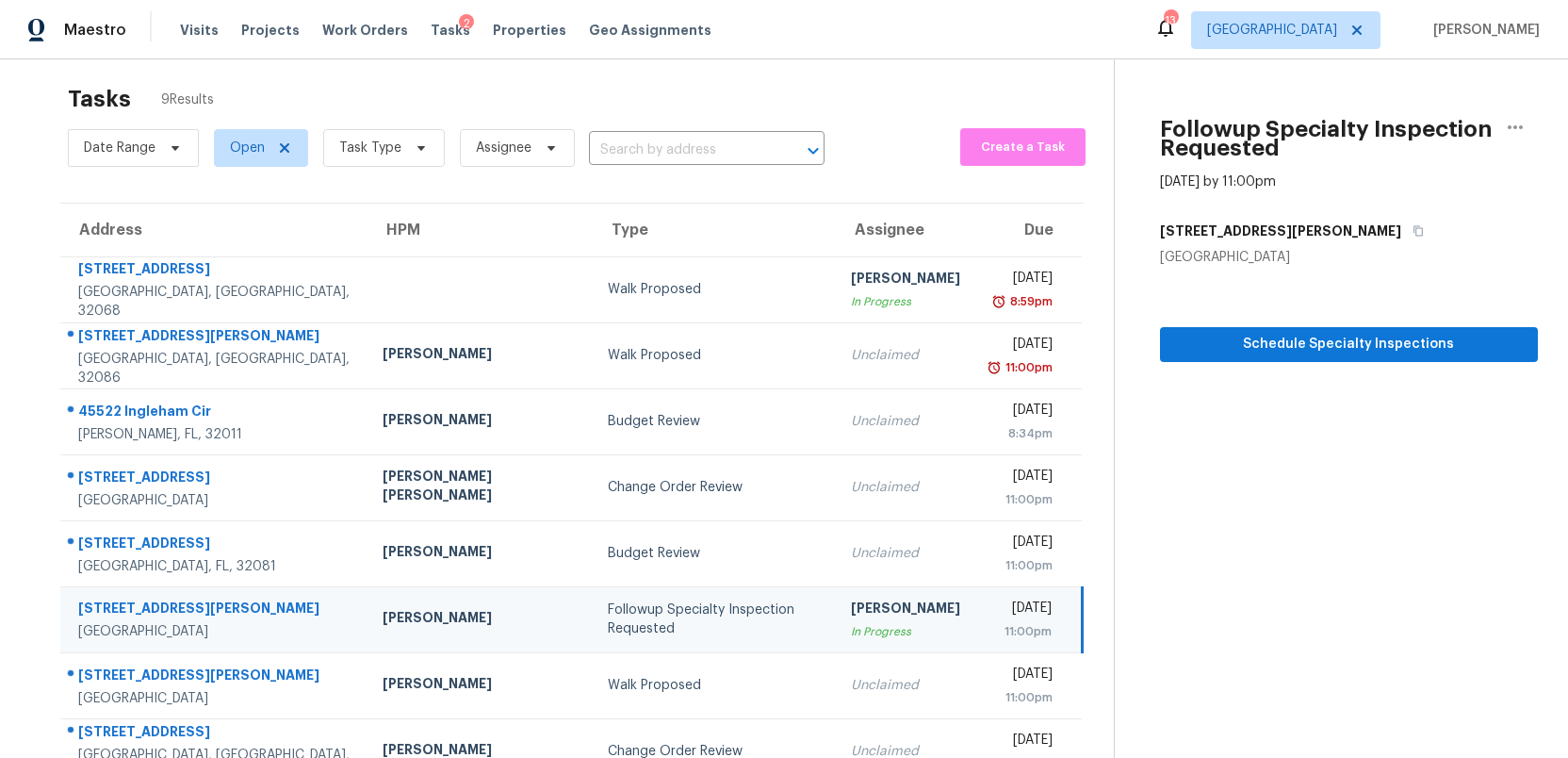
scroll to position [0, 0]
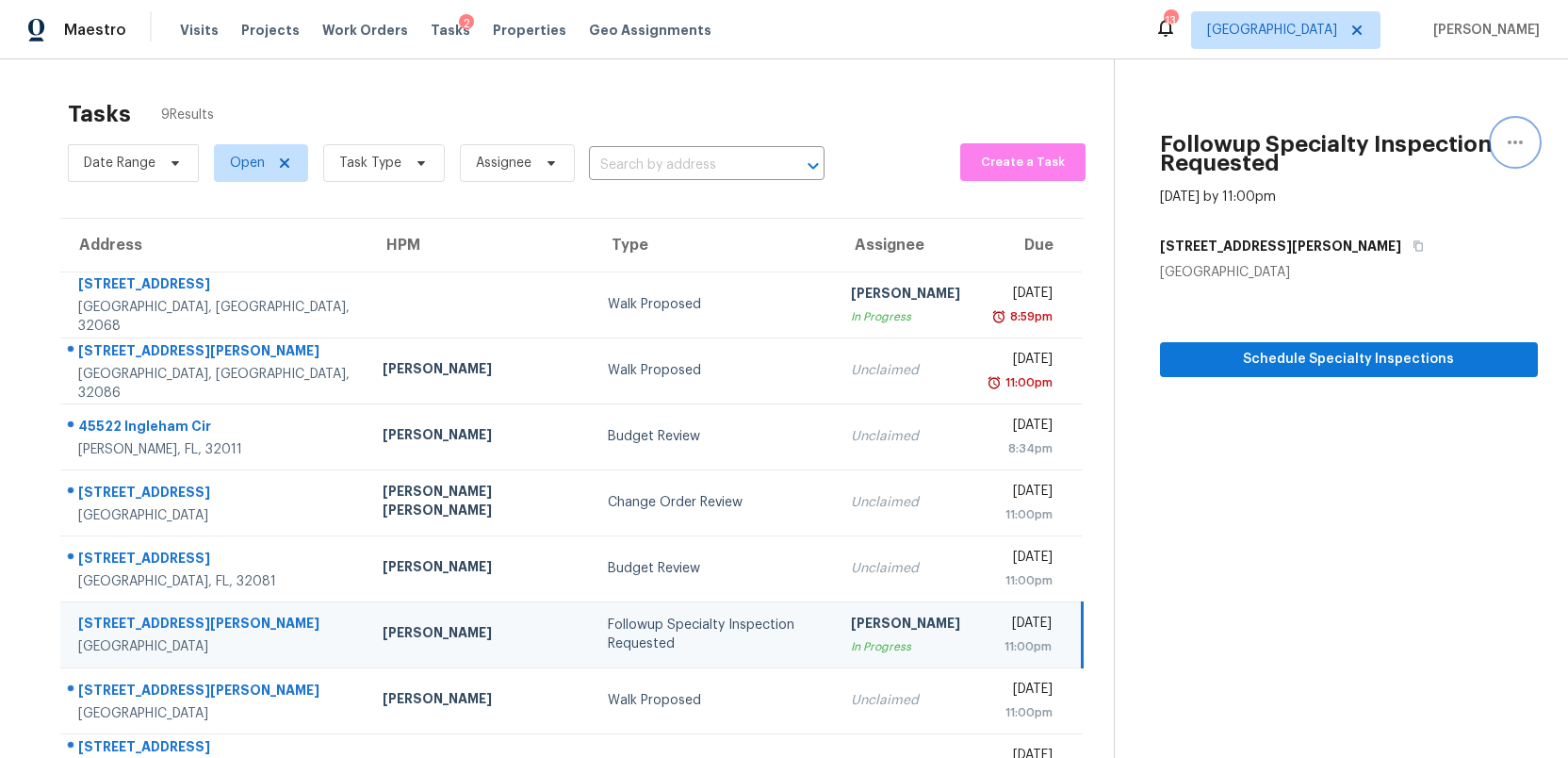
click at [1510, 144] on icon "button" at bounding box center [1515, 143] width 23 height 23
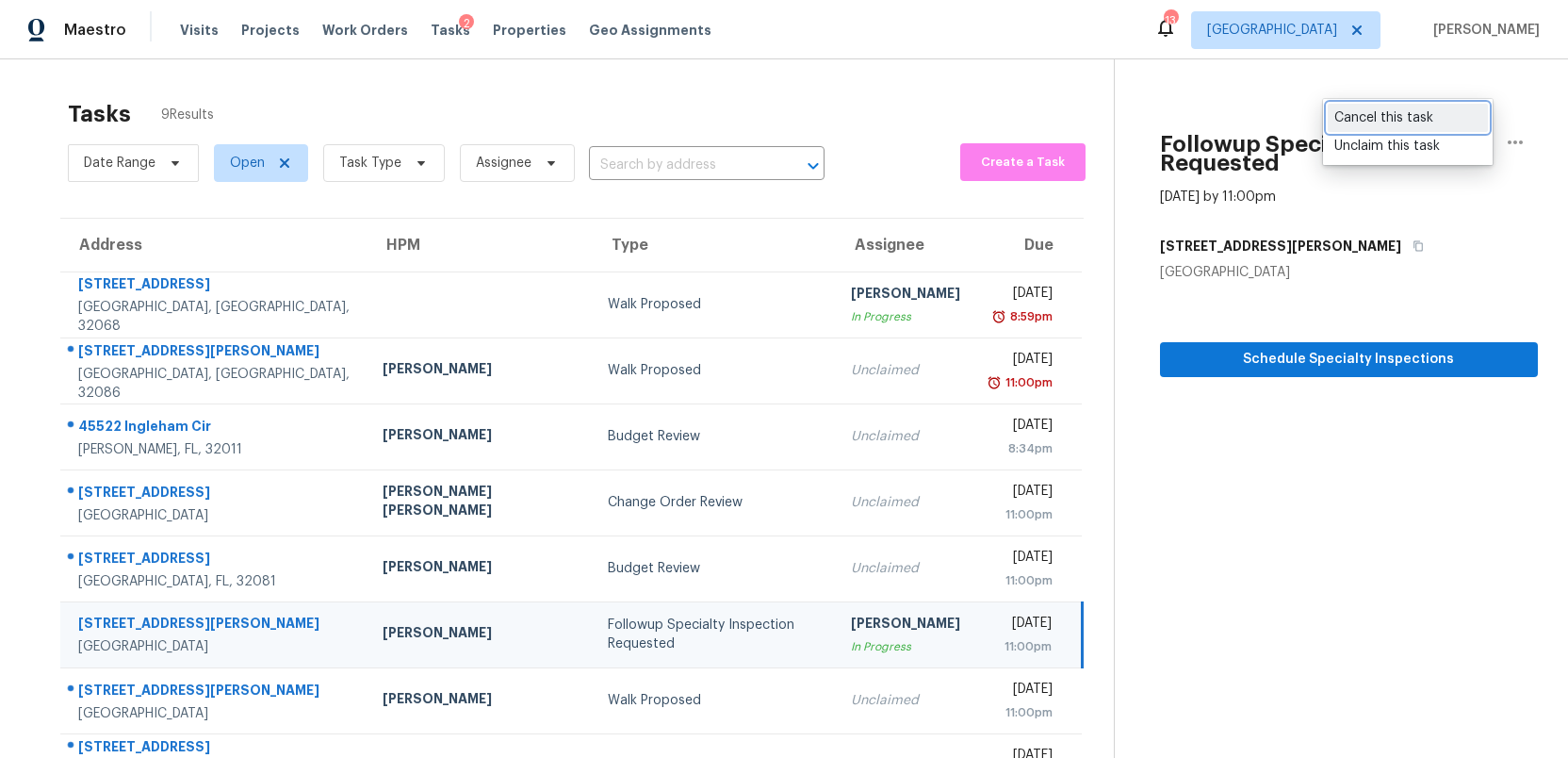
click at [1374, 112] on div "Cancel this task" at bounding box center [1407, 118] width 147 height 19
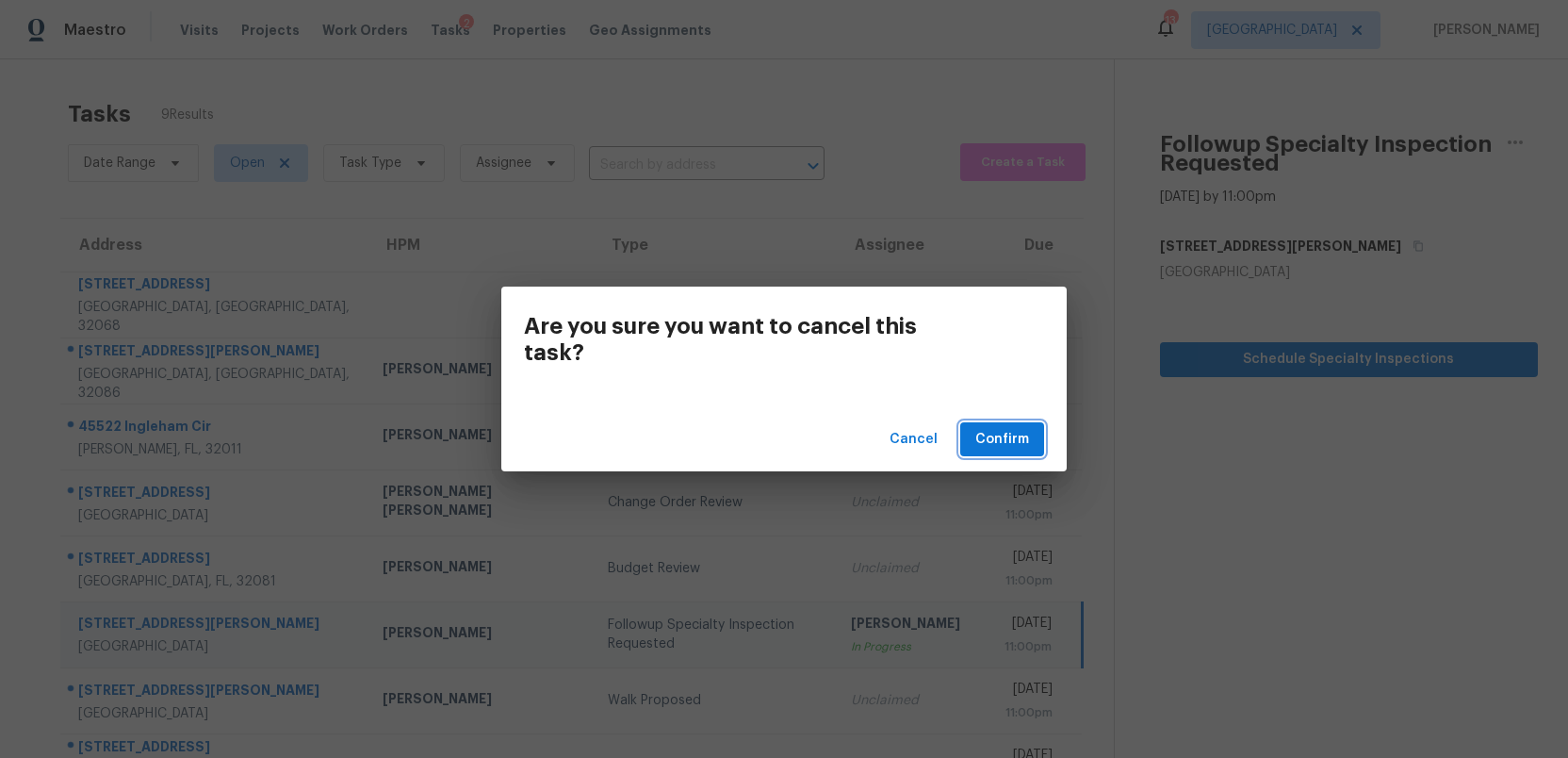
click at [988, 440] on span "Confirm" at bounding box center [1002, 440] width 54 height 24
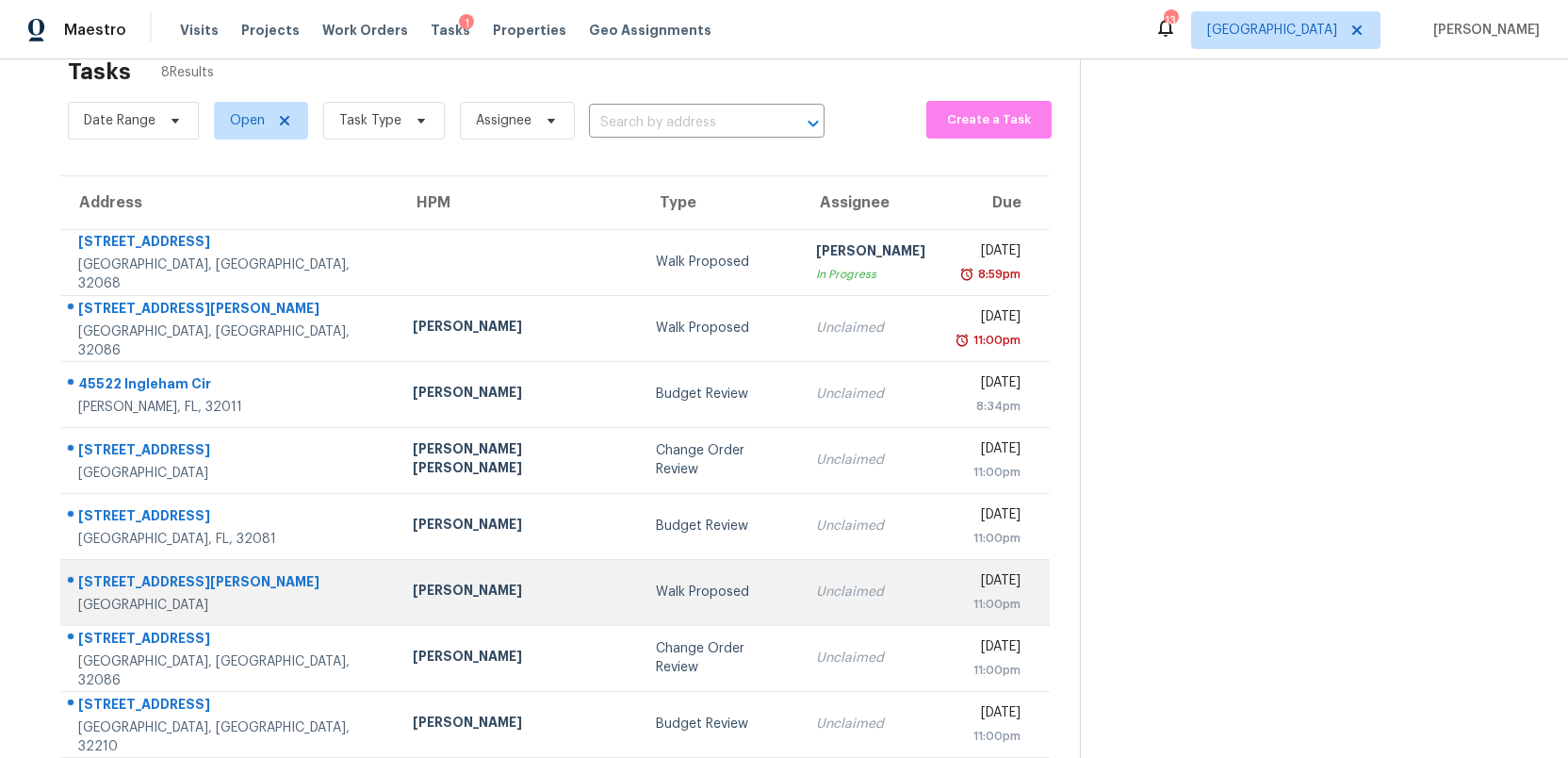
scroll to position [59, 0]
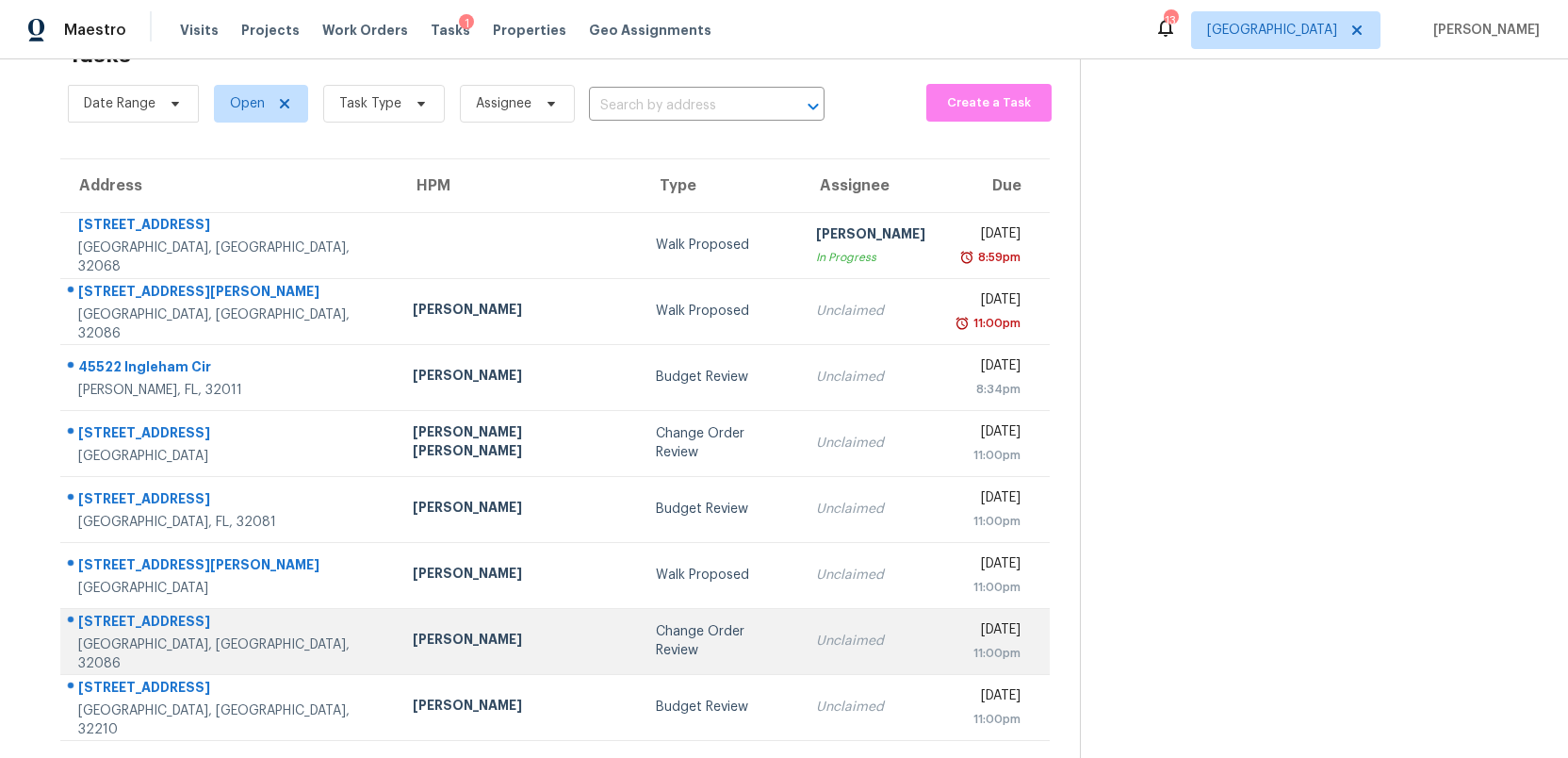
click at [656, 649] on div "Change Order Review" at bounding box center [720, 640] width 129 height 37
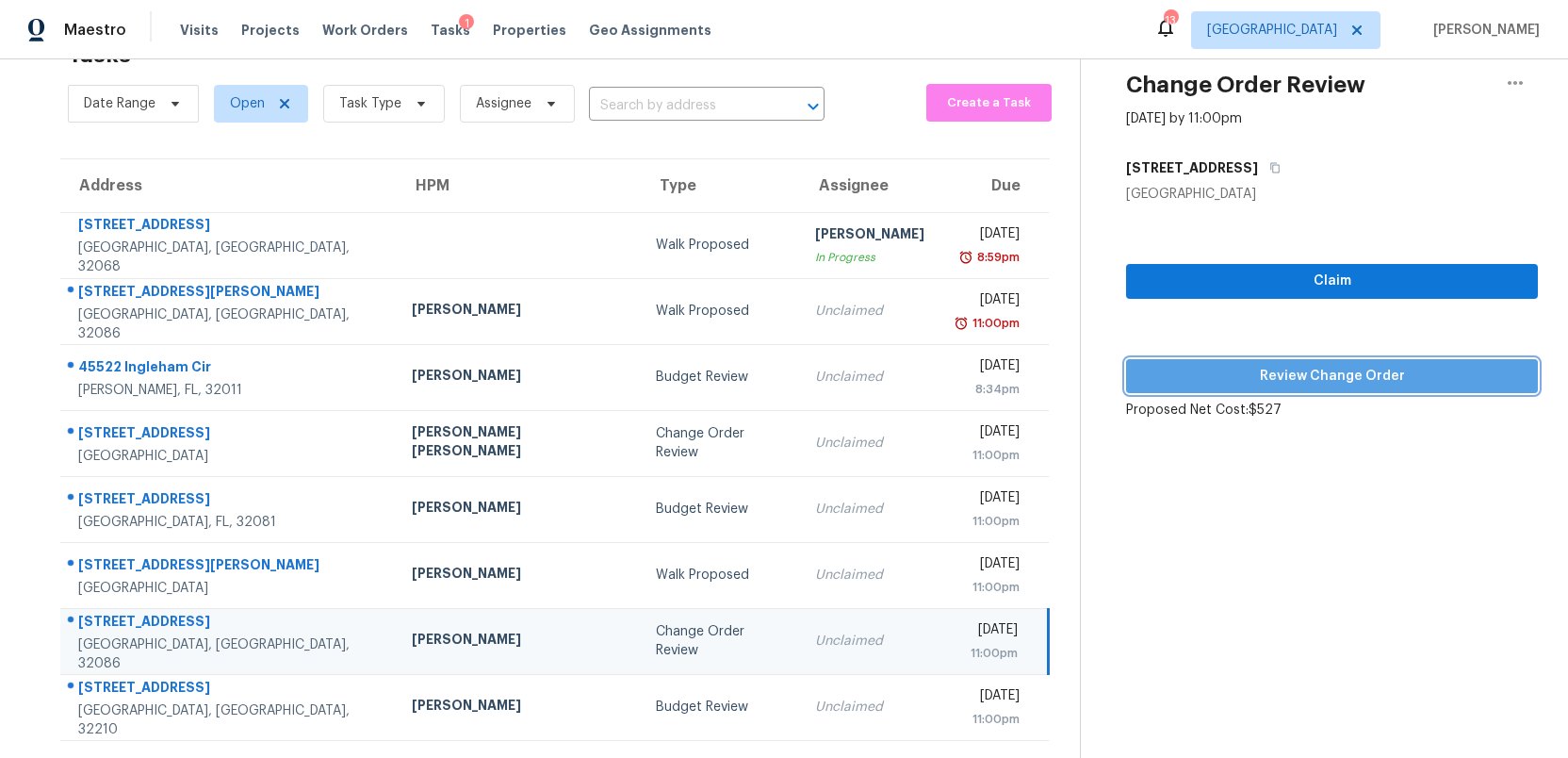
click at [1309, 381] on span "Review Change Order" at bounding box center [1331, 377] width 381 height 24
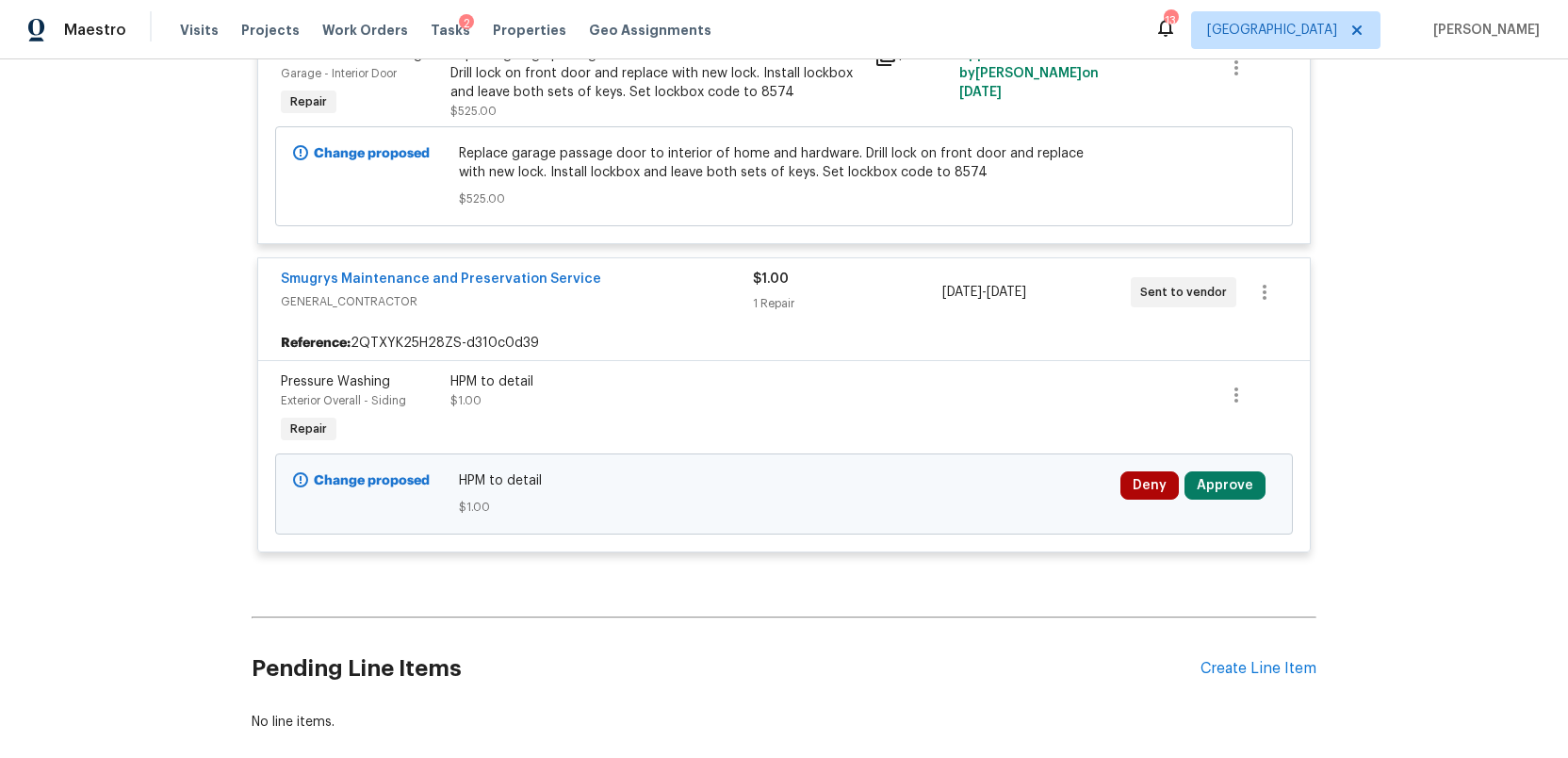
scroll to position [876, 0]
click at [1213, 488] on button "Approve" at bounding box center [1224, 487] width 81 height 29
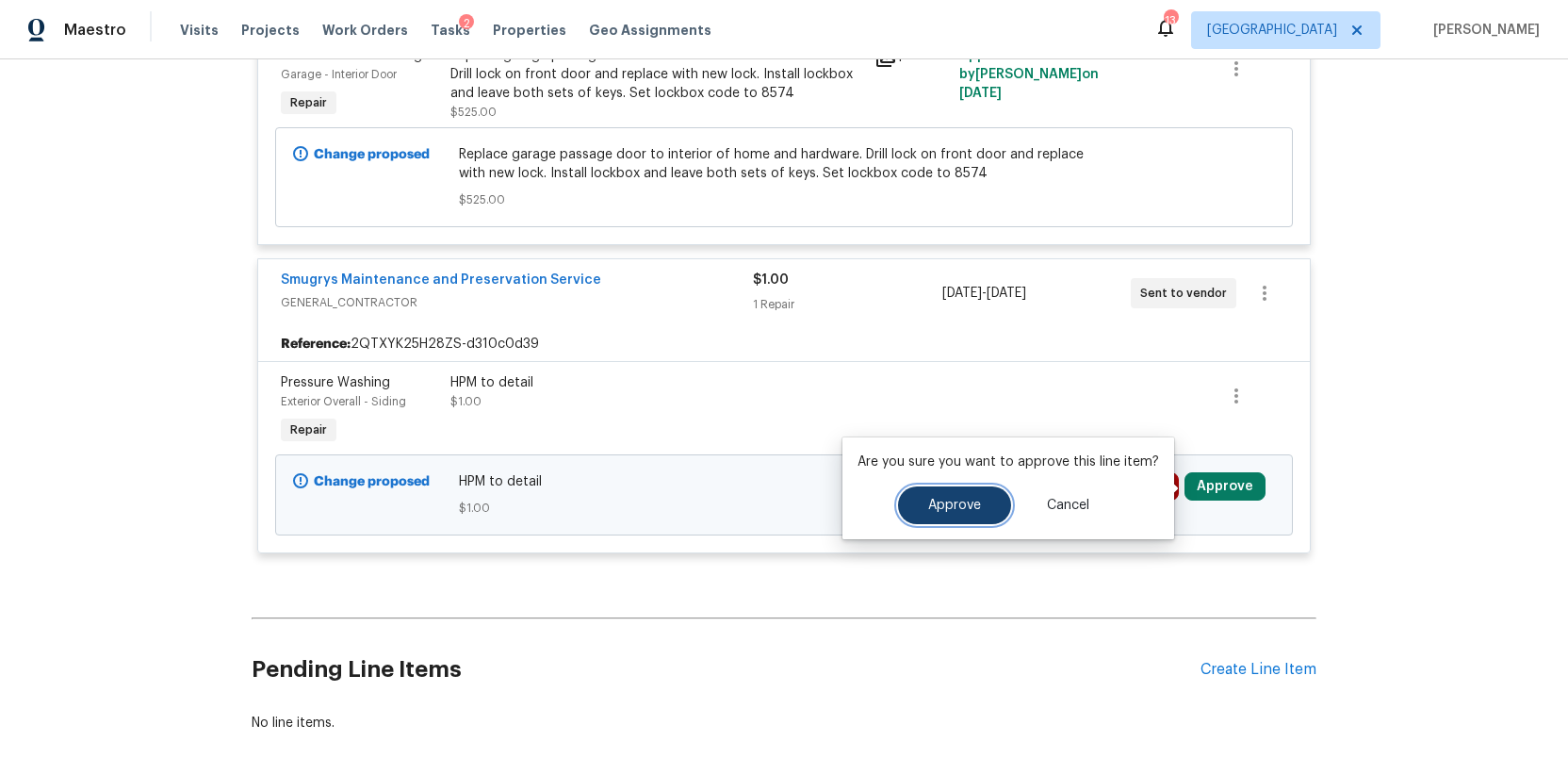
click at [945, 518] on button "Approve" at bounding box center [954, 505] width 113 height 37
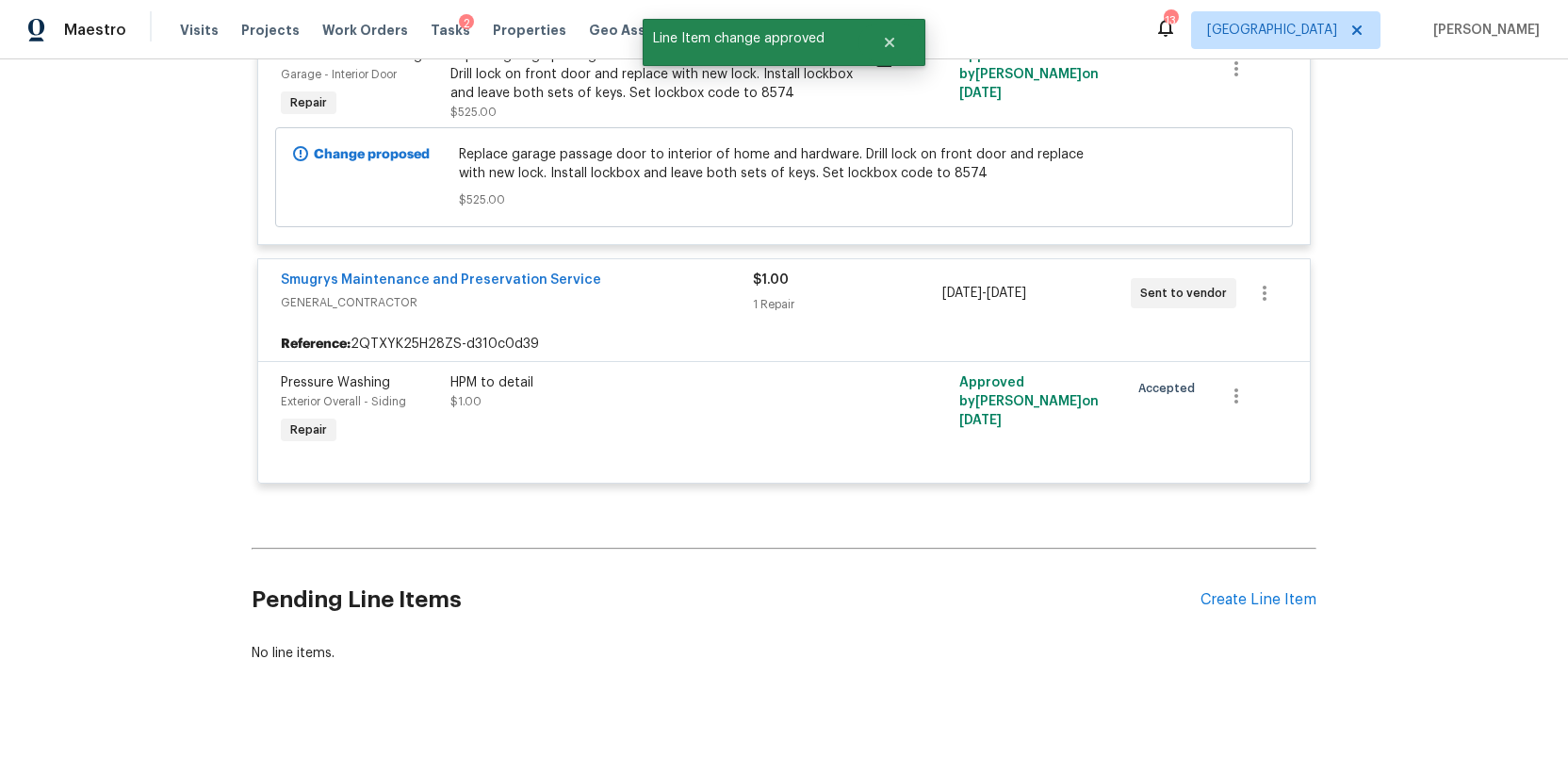
scroll to position [547, 0]
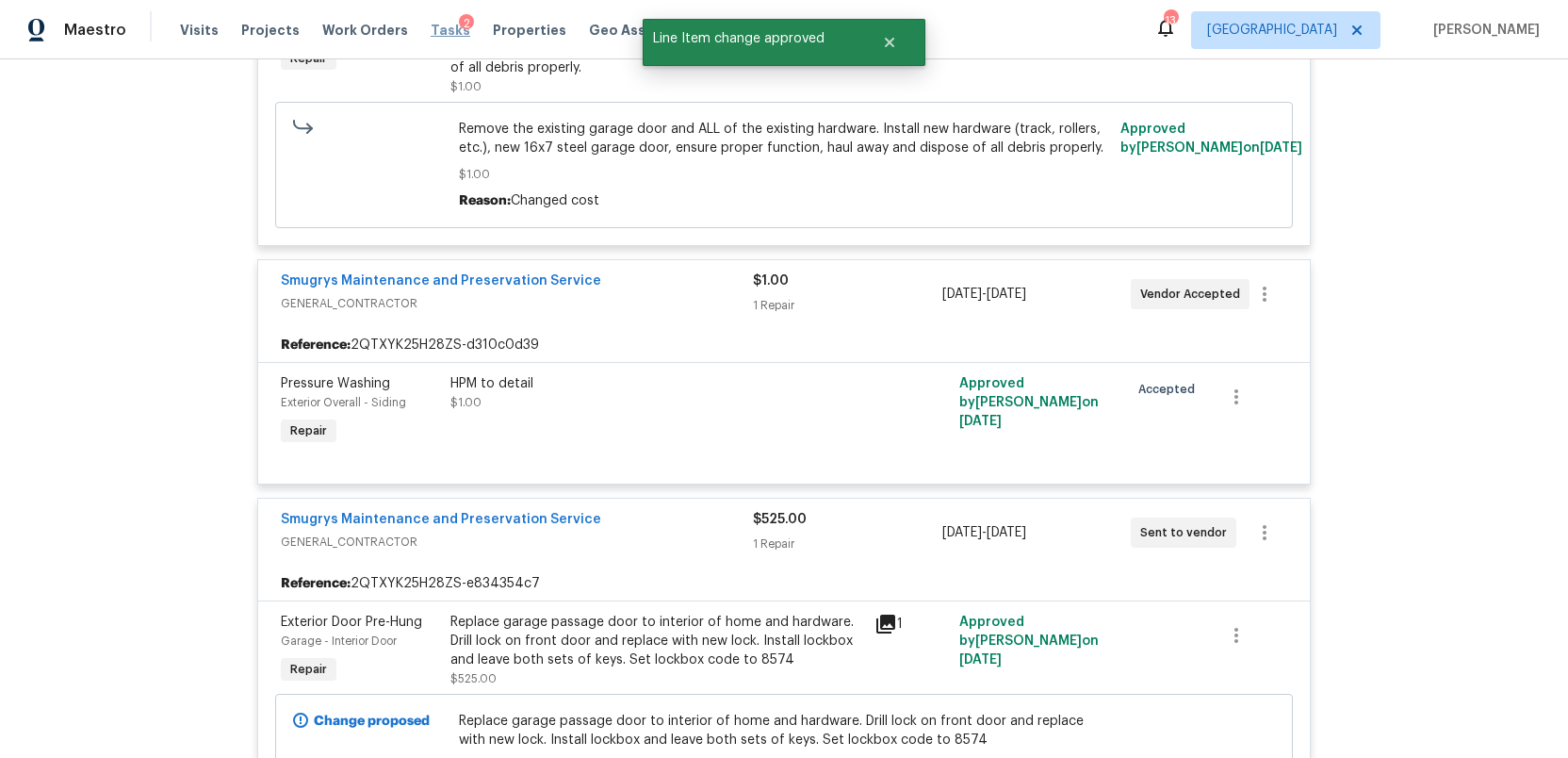
click at [430, 30] on span "Tasks" at bounding box center [449, 31] width 39 height 13
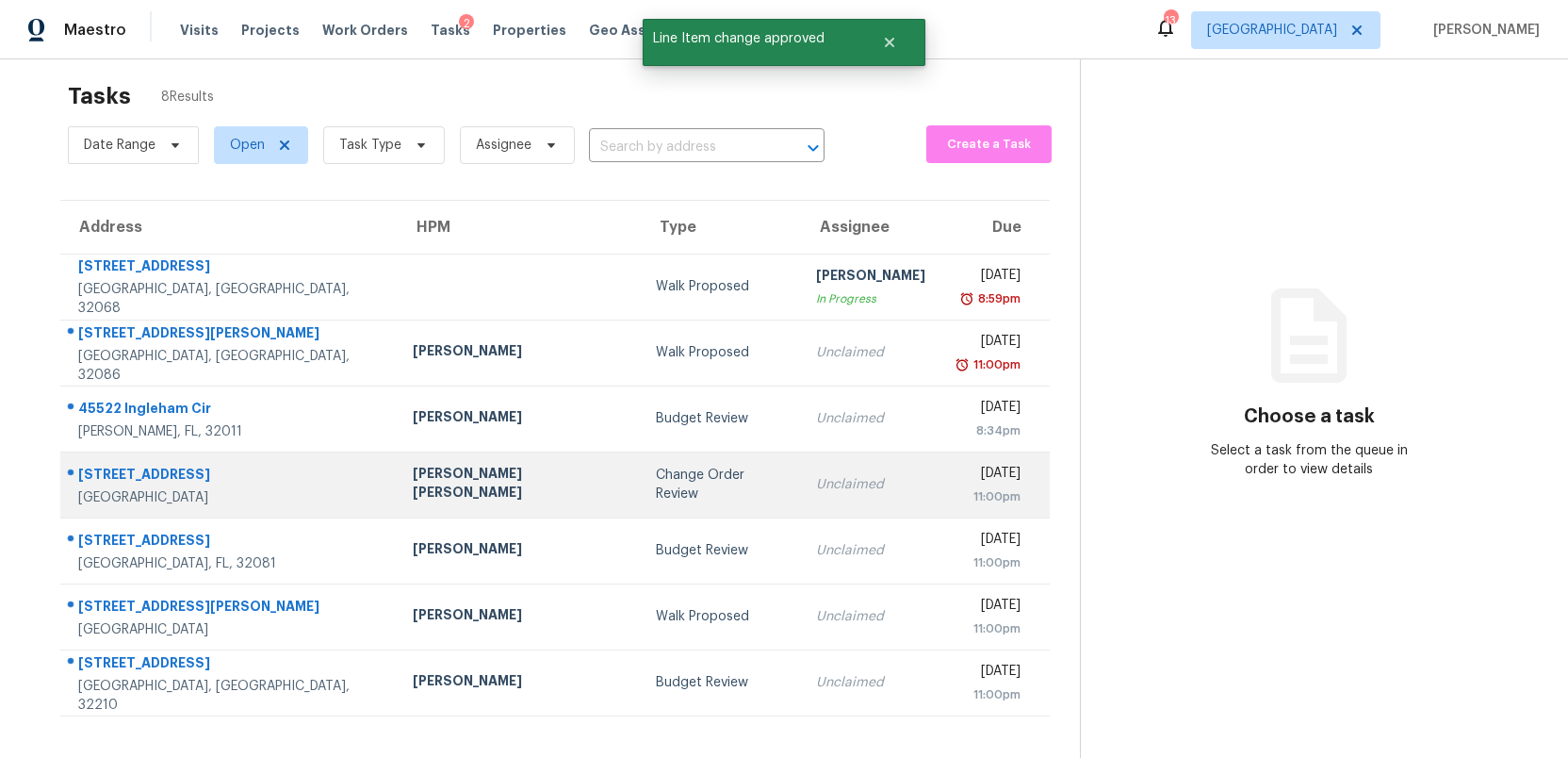
scroll to position [59, 0]
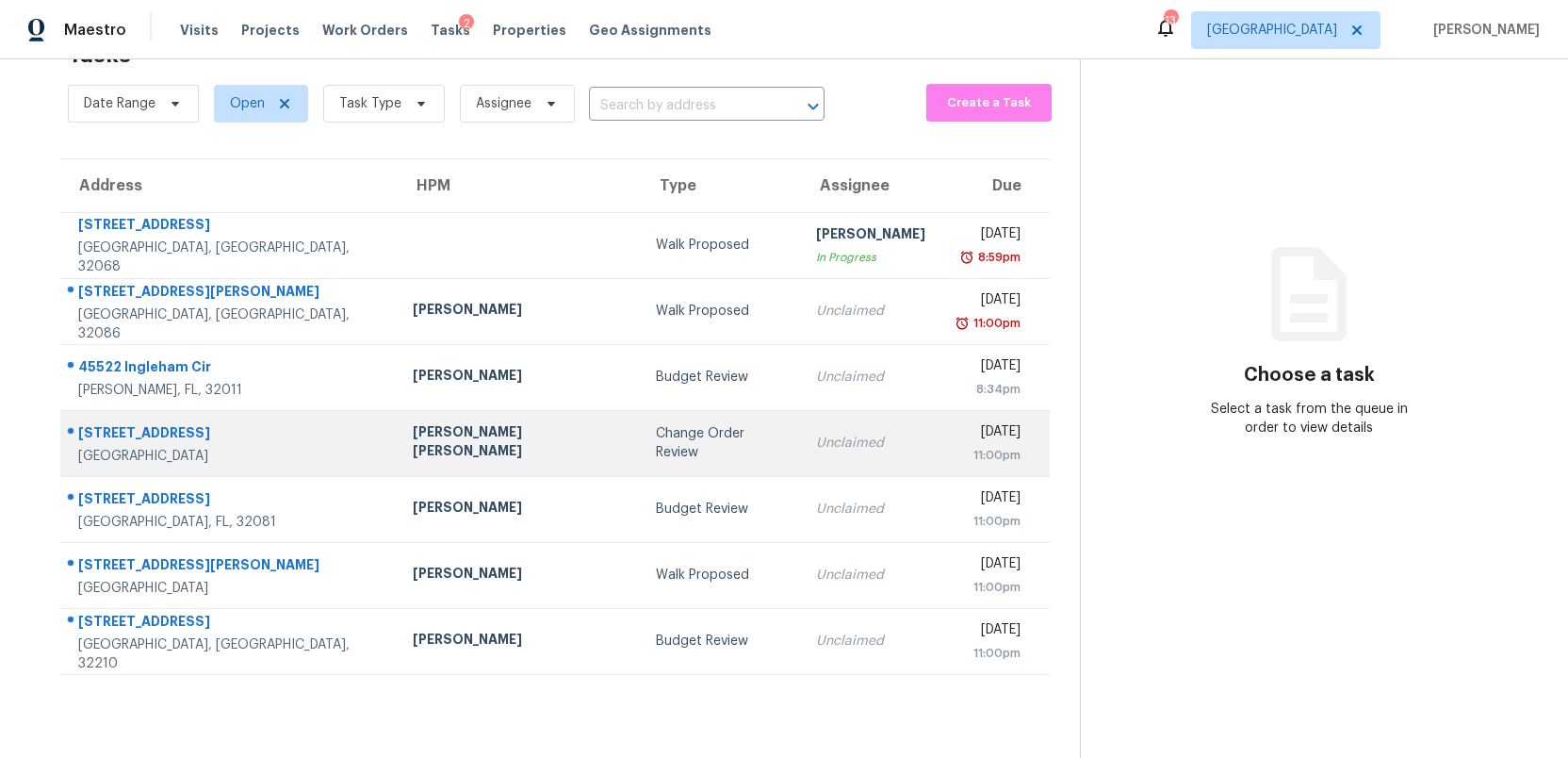
click at [641, 455] on td "Change Order Review" at bounding box center [720, 443] width 159 height 66
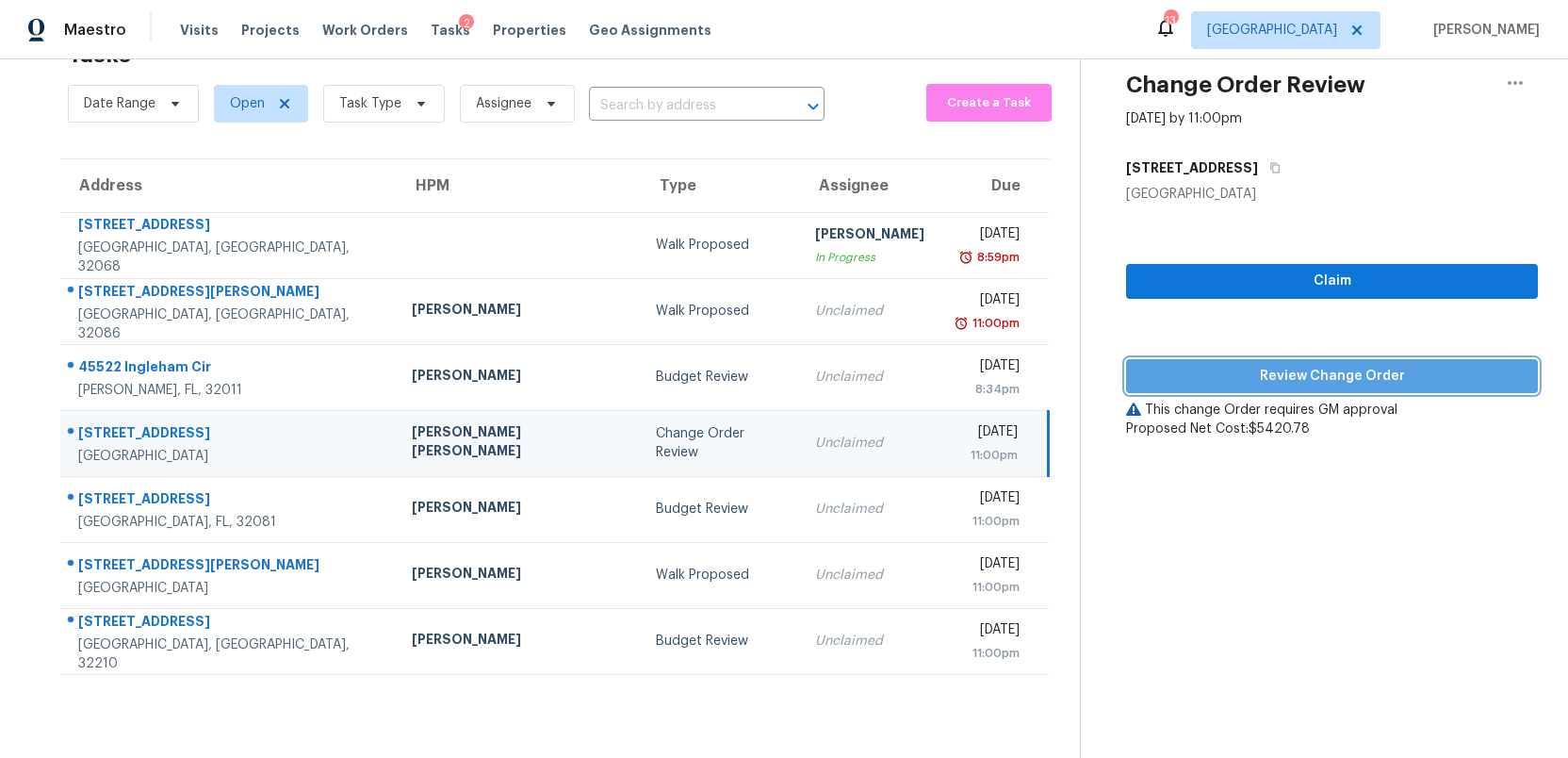
click at [1320, 379] on span "Review Change Order" at bounding box center [1331, 377] width 381 height 24
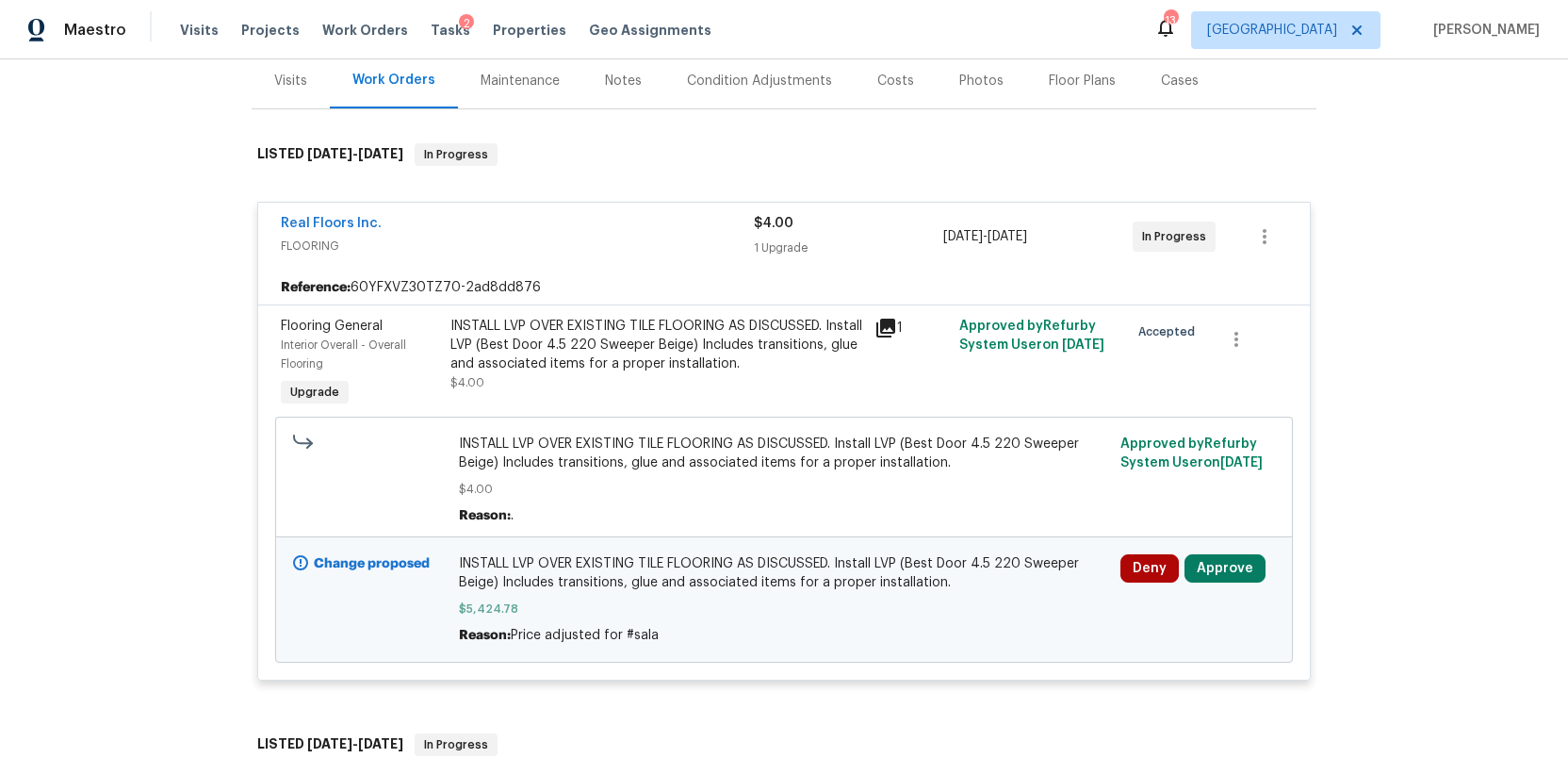
scroll to position [260, 0]
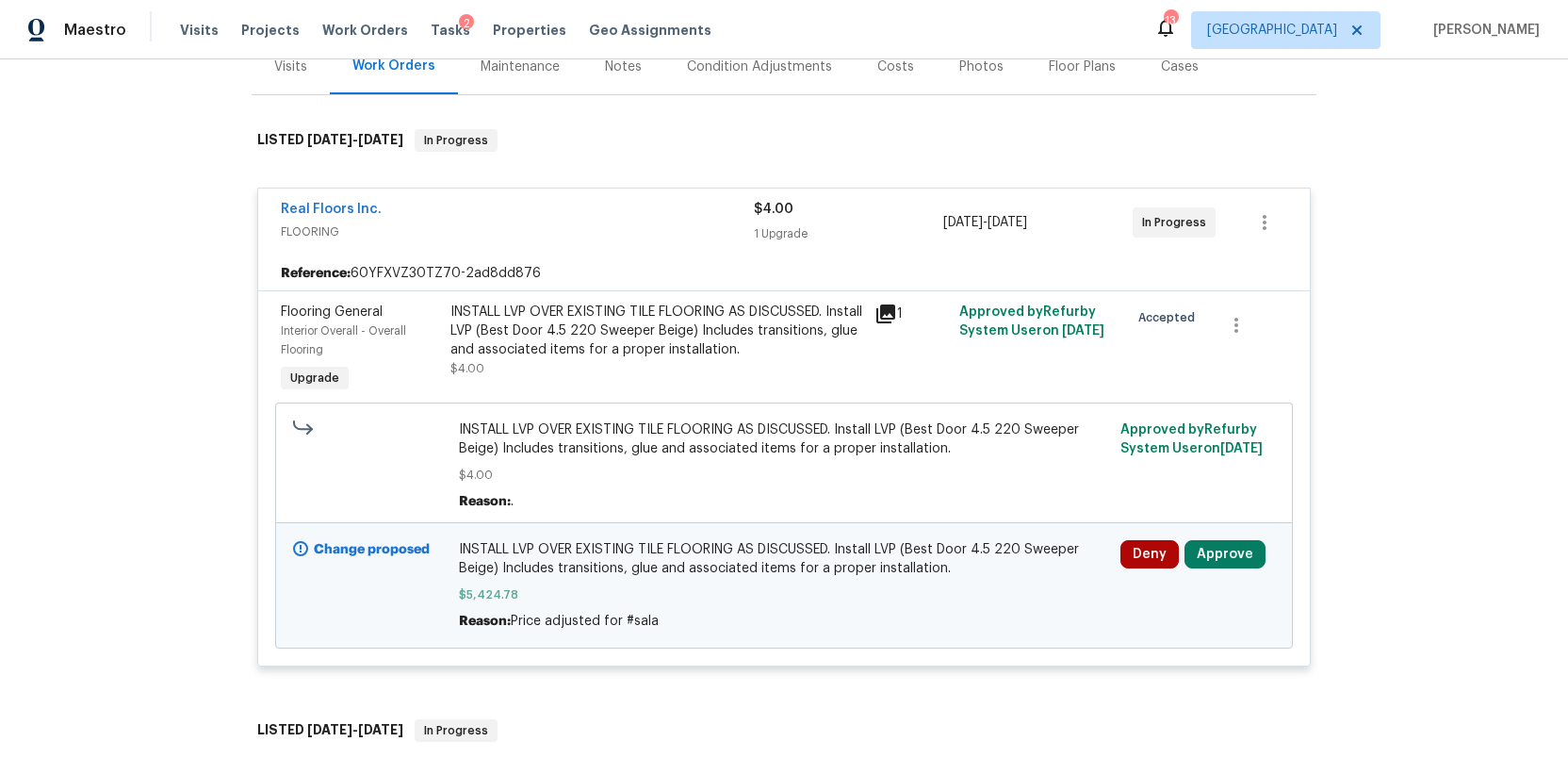
click at [888, 305] on icon at bounding box center [886, 314] width 19 height 19
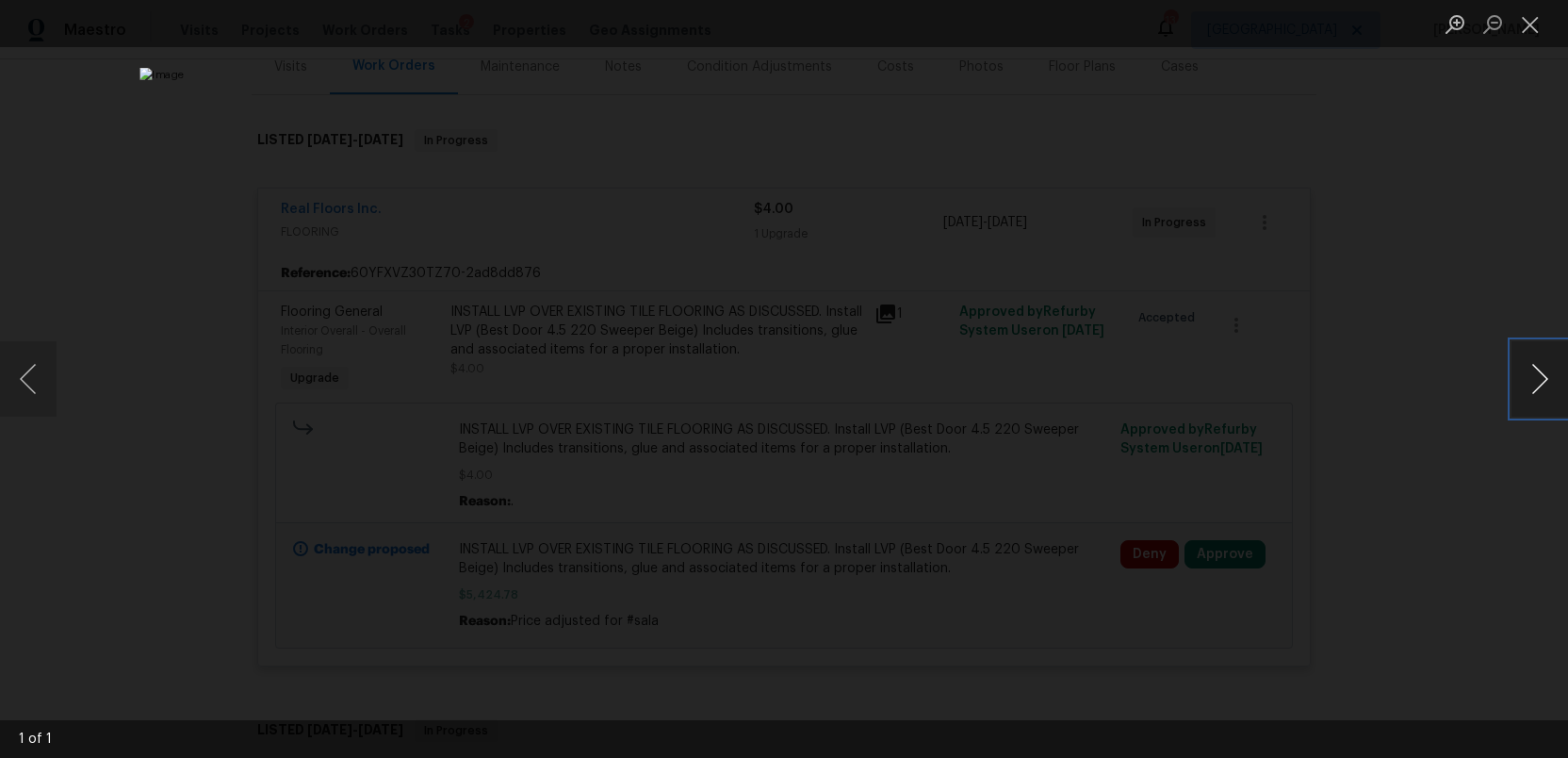
click at [1537, 387] on button "Next image" at bounding box center [1539, 379] width 57 height 76
click at [1536, 24] on button "Close lightbox" at bounding box center [1530, 24] width 37 height 33
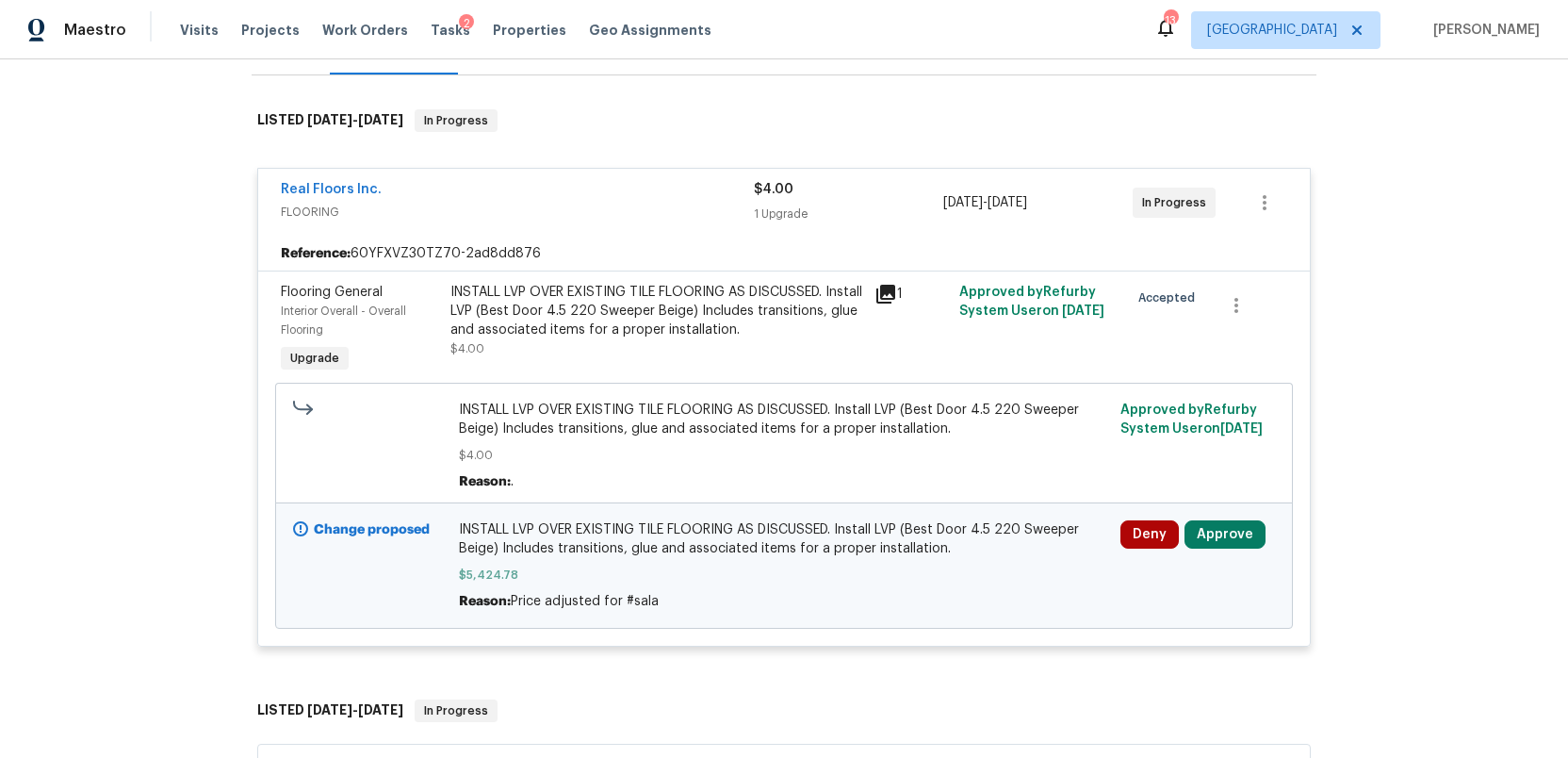
scroll to position [282, 0]
click at [1216, 524] on button "Approve" at bounding box center [1224, 533] width 81 height 29
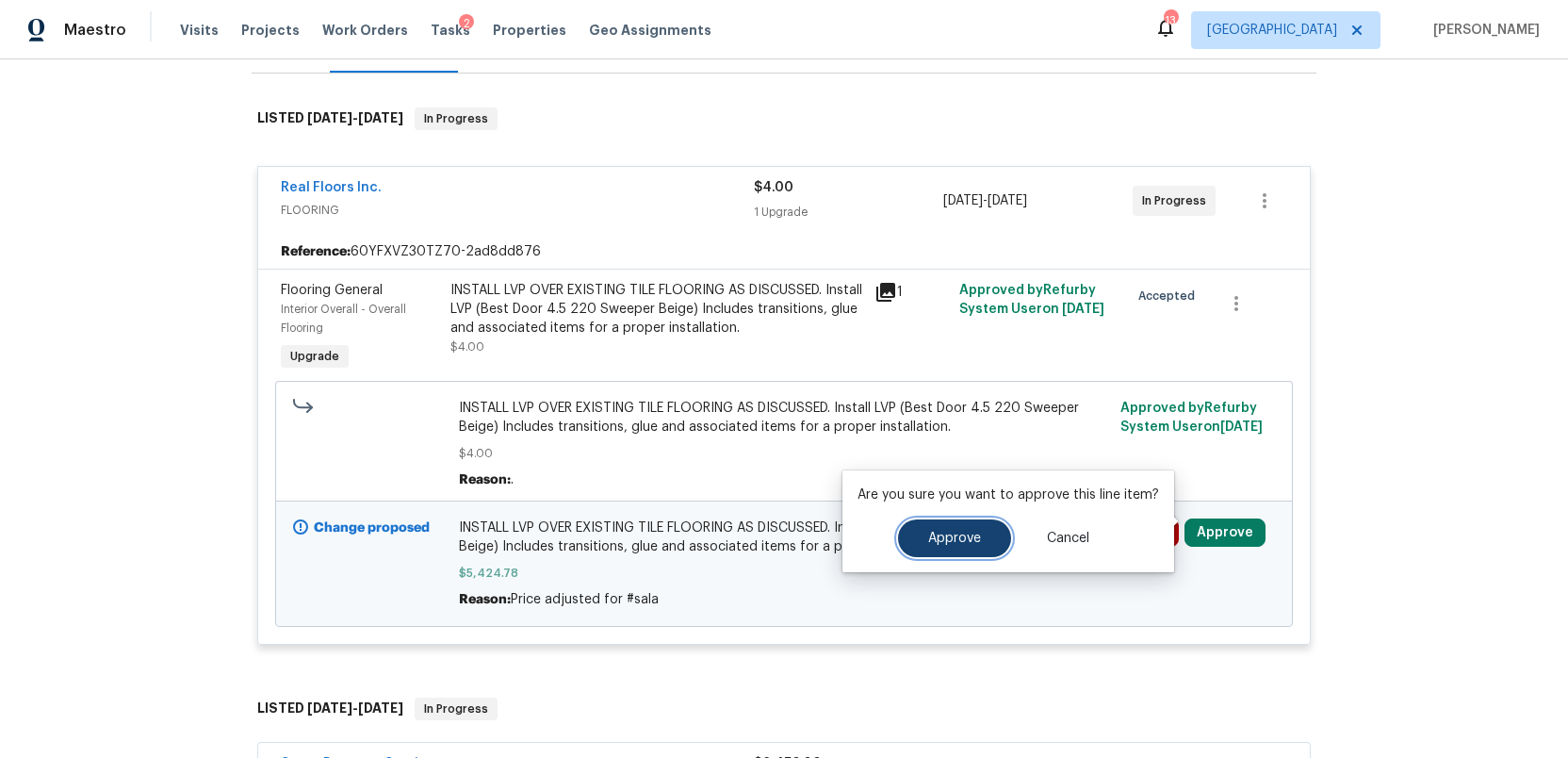
click at [931, 543] on span "Approve" at bounding box center [954, 539] width 53 height 14
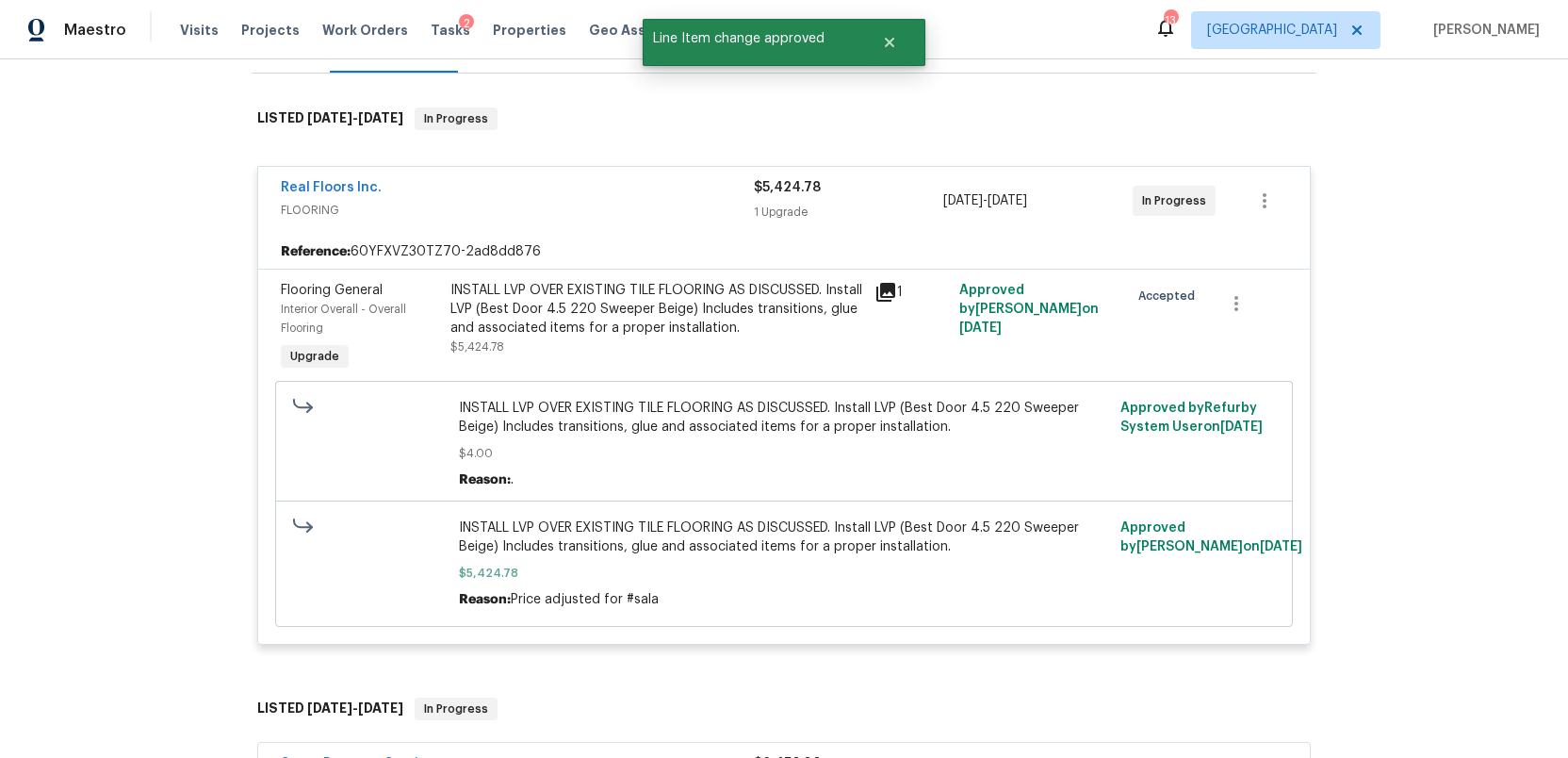
scroll to position [0, 0]
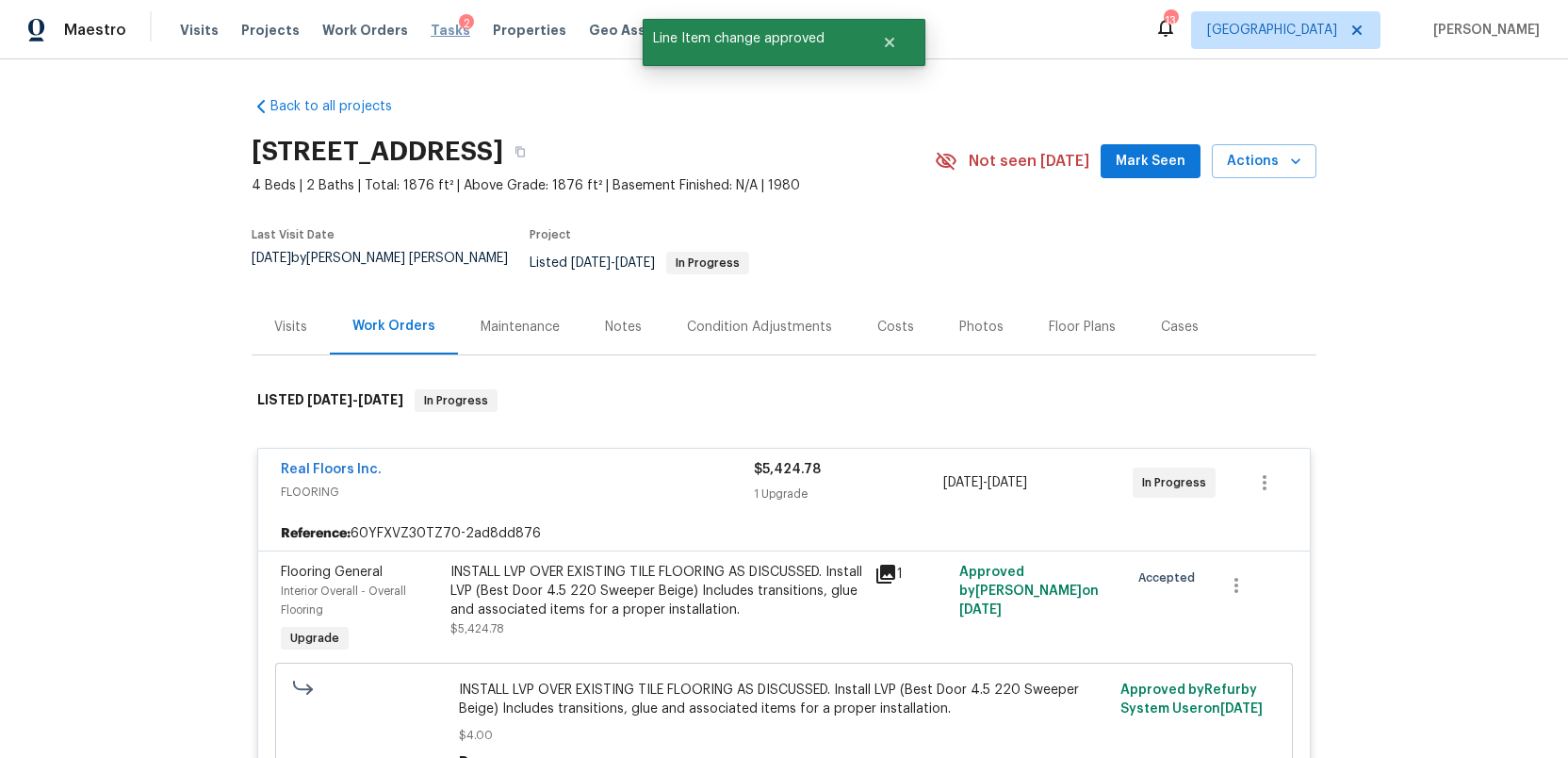
click at [430, 32] on span "Tasks" at bounding box center [449, 31] width 39 height 13
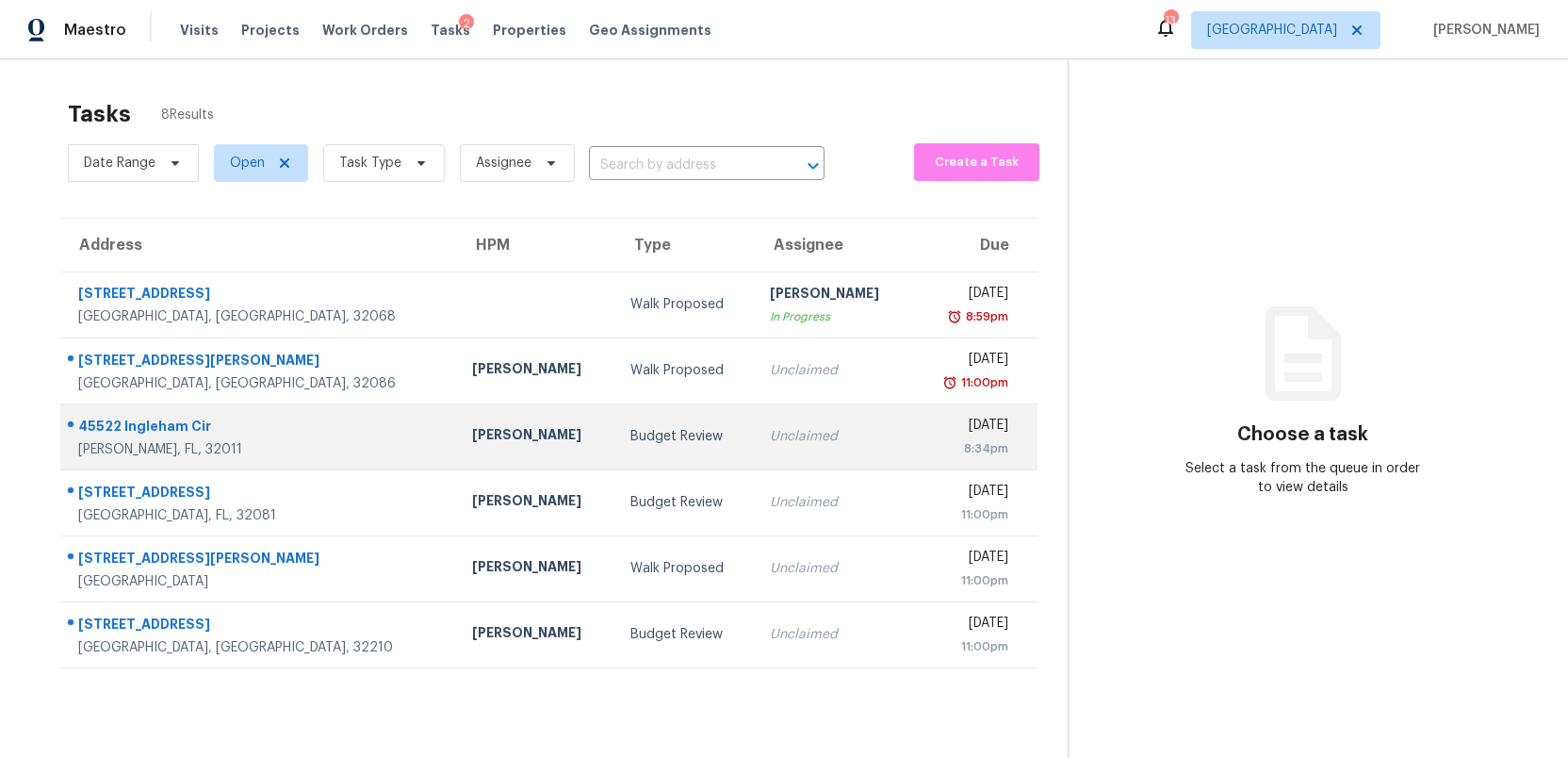
click at [630, 437] on div "Budget Review" at bounding box center [685, 437] width 109 height 19
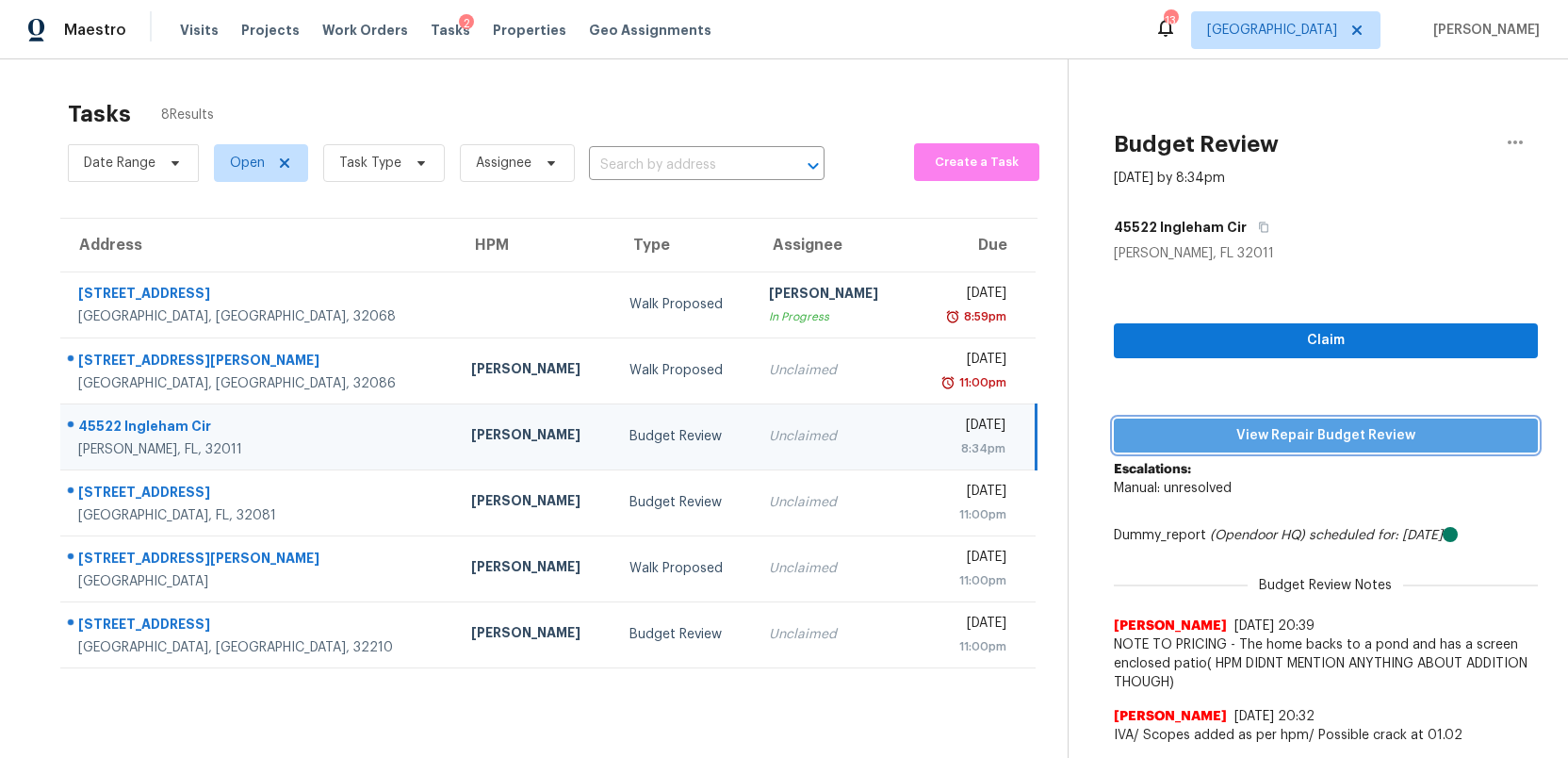
click at [1263, 436] on span "View Repair Budget Review" at bounding box center [1325, 436] width 394 height 24
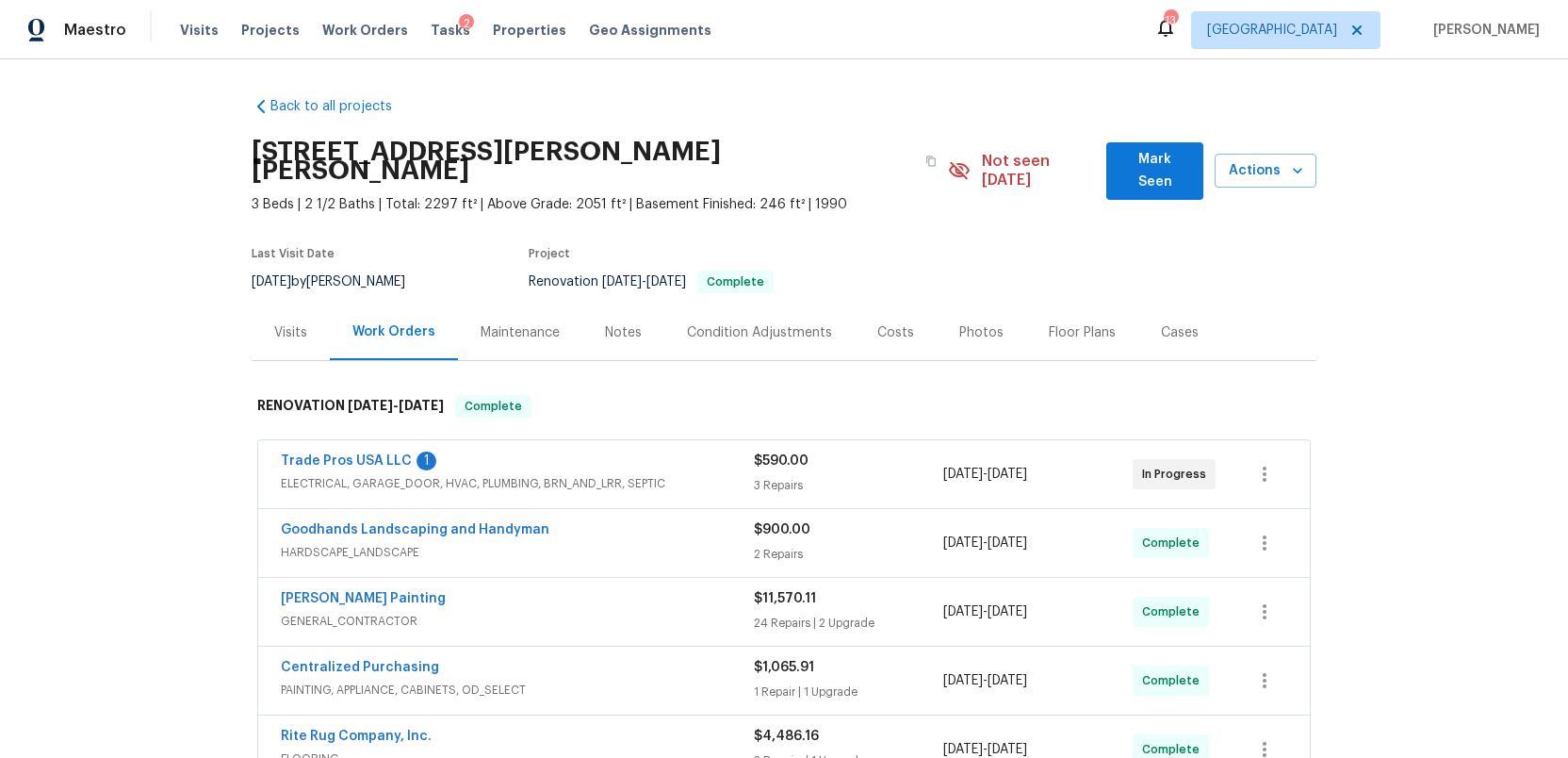
click at [881, 323] on div "Costs" at bounding box center [896, 333] width 36 height 19
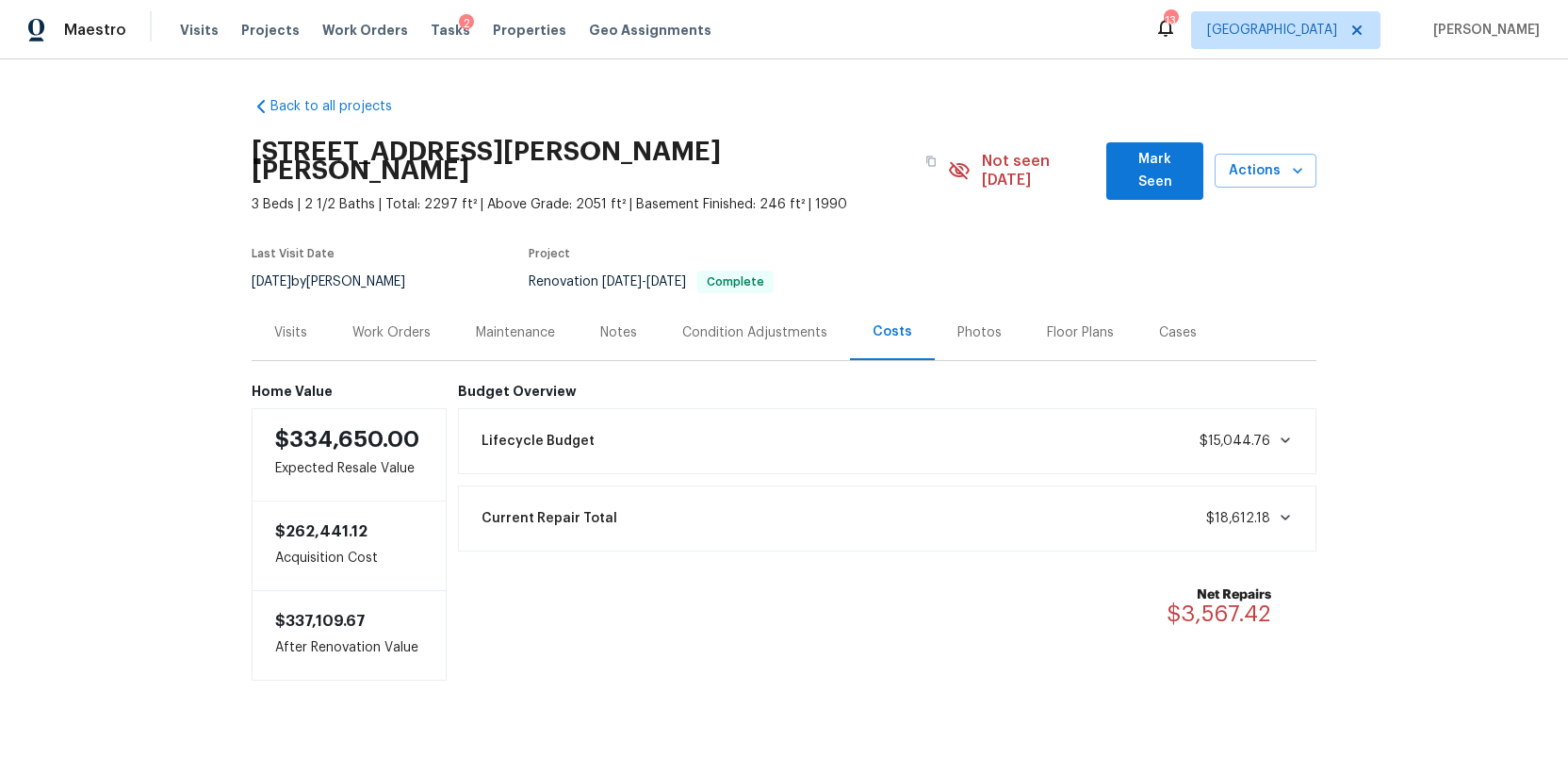
click at [1283, 432] on icon at bounding box center [1285, 440] width 15 height 15
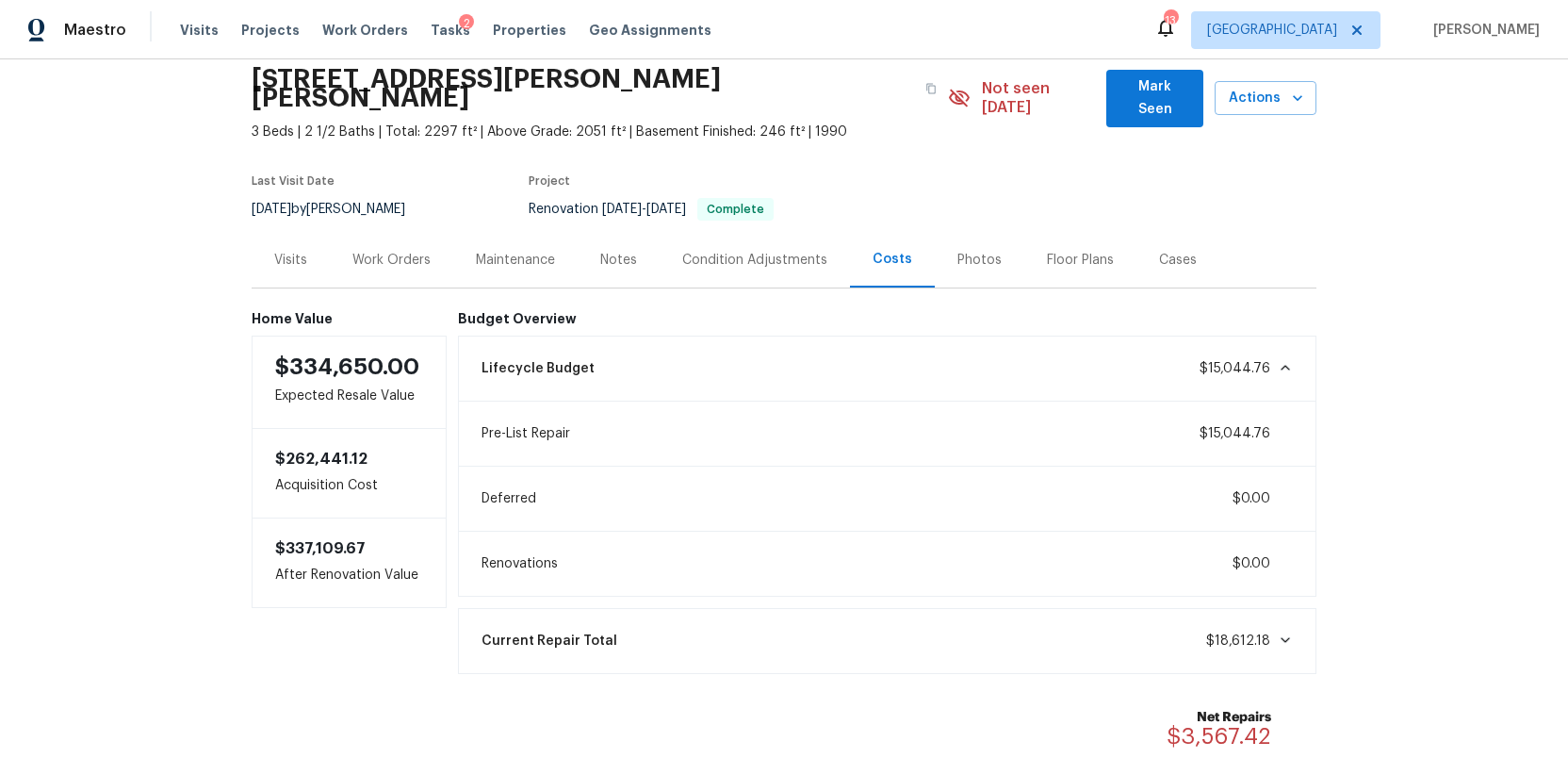
scroll to position [74, 0]
click at [389, 250] on div "Work Orders" at bounding box center [392, 260] width 79 height 19
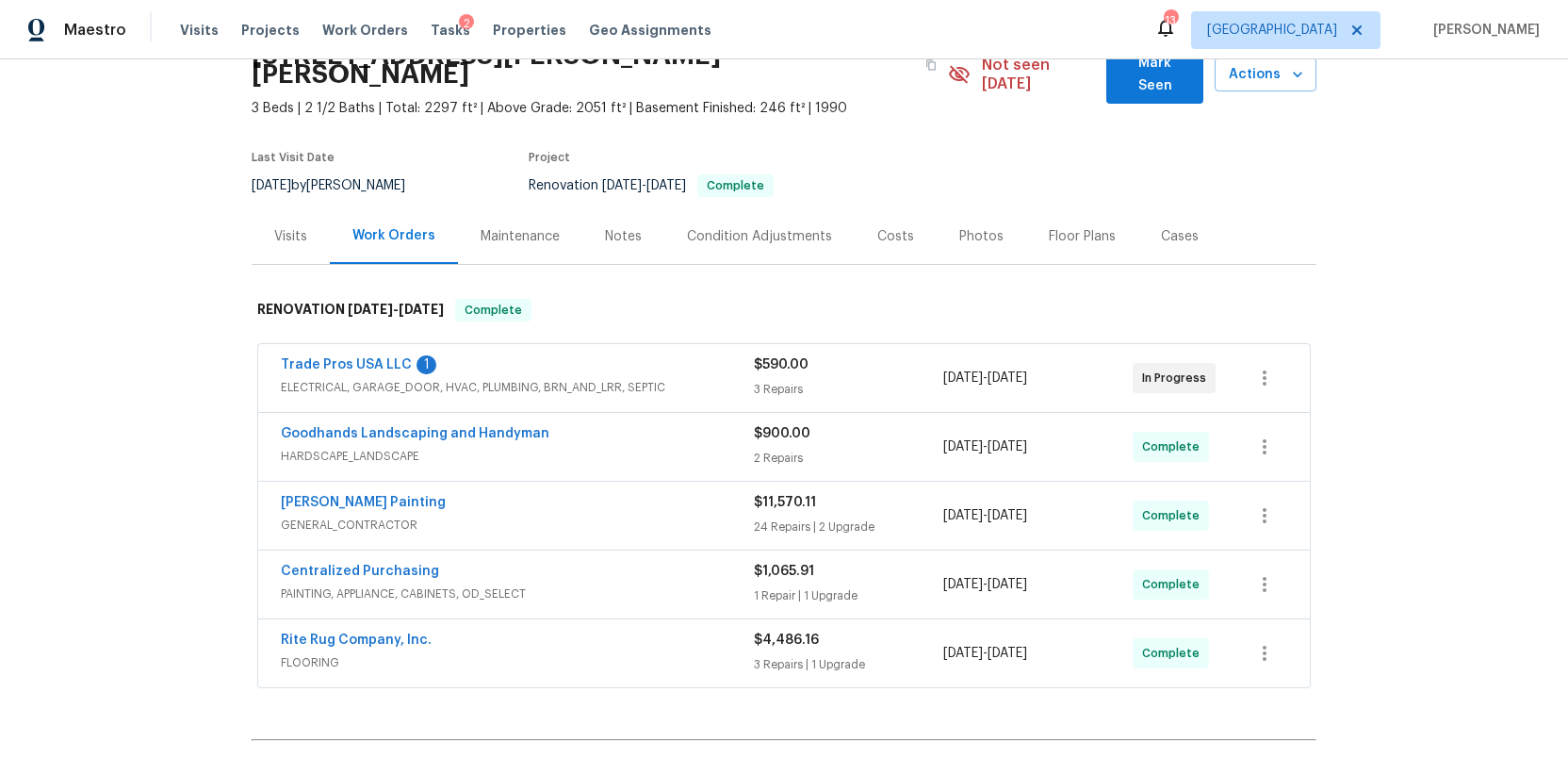
scroll to position [112, 0]
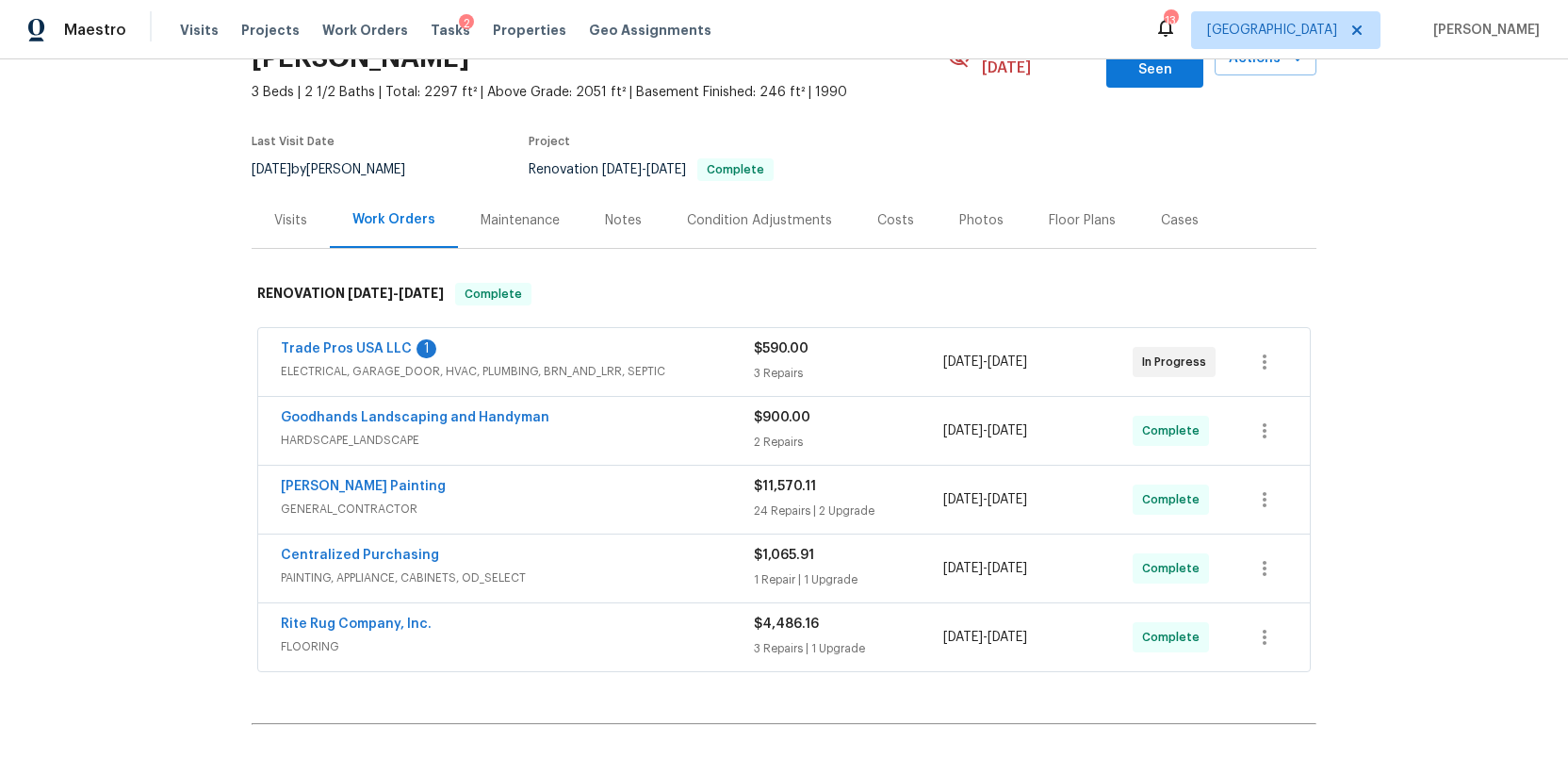
click at [888, 211] on div "Costs" at bounding box center [896, 220] width 36 height 19
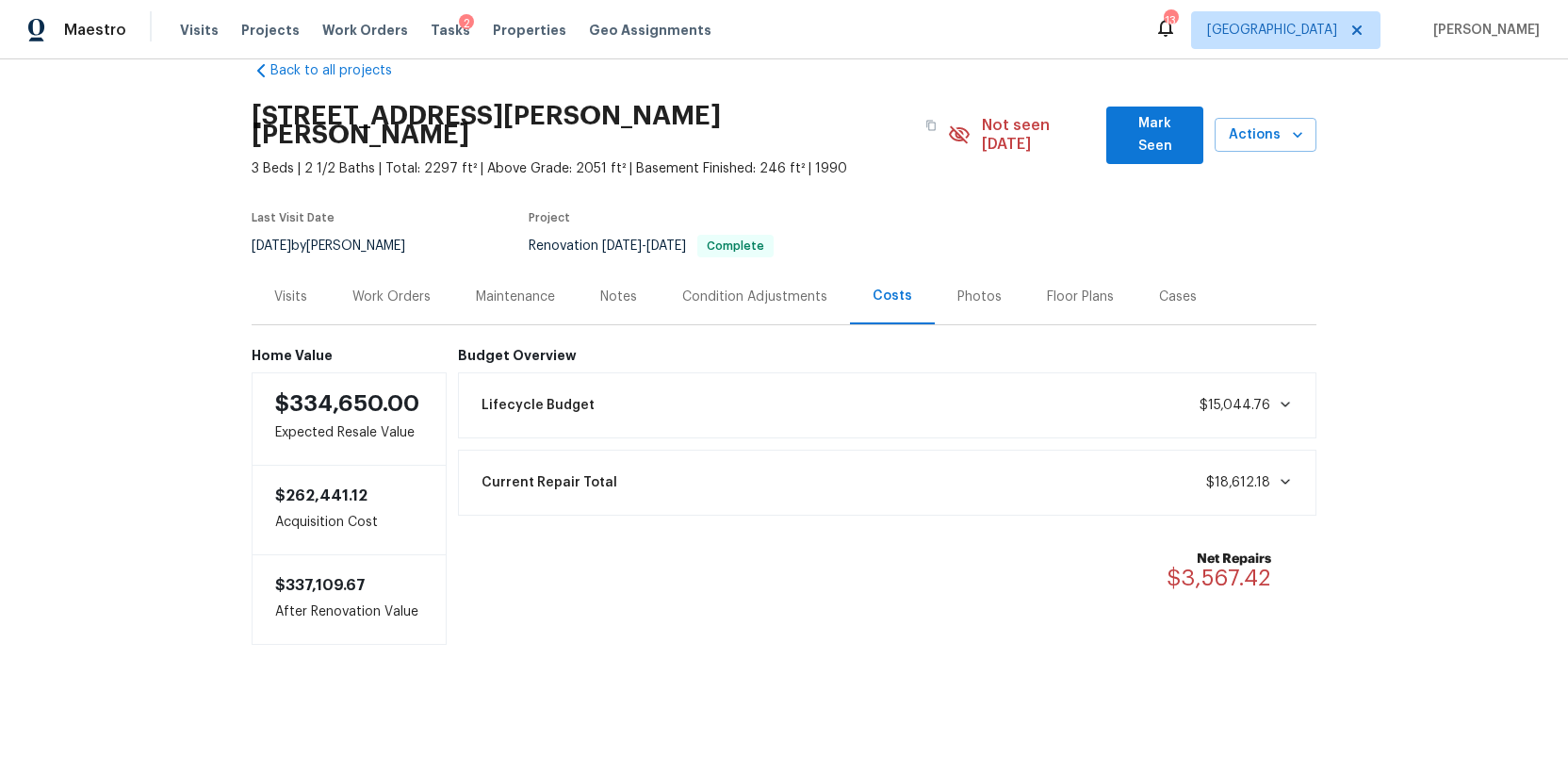
scroll to position [18, 0]
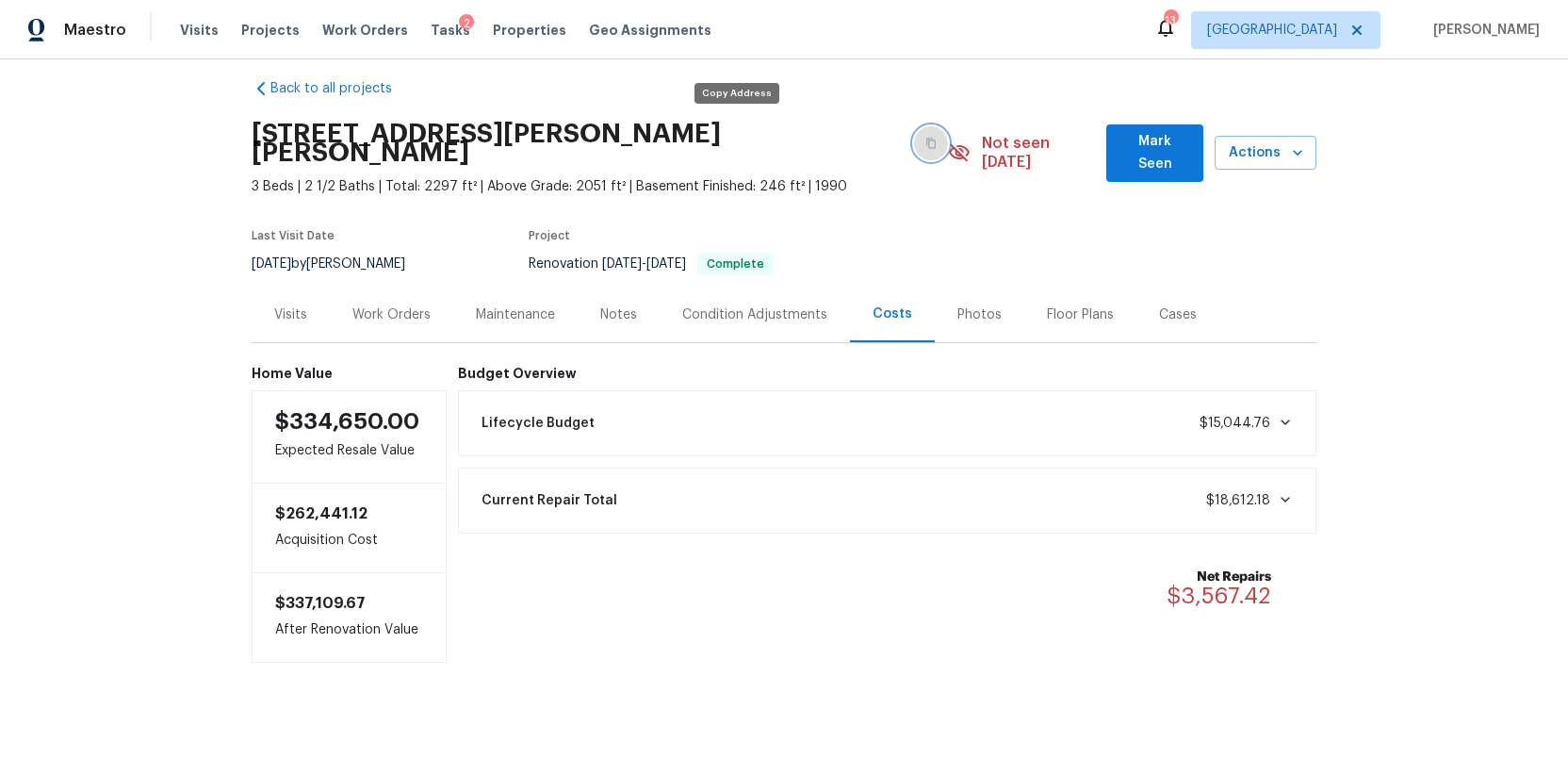
click at [925, 138] on icon "button" at bounding box center [931, 144] width 11 height 11
